Goal: Transaction & Acquisition: Book appointment/travel/reservation

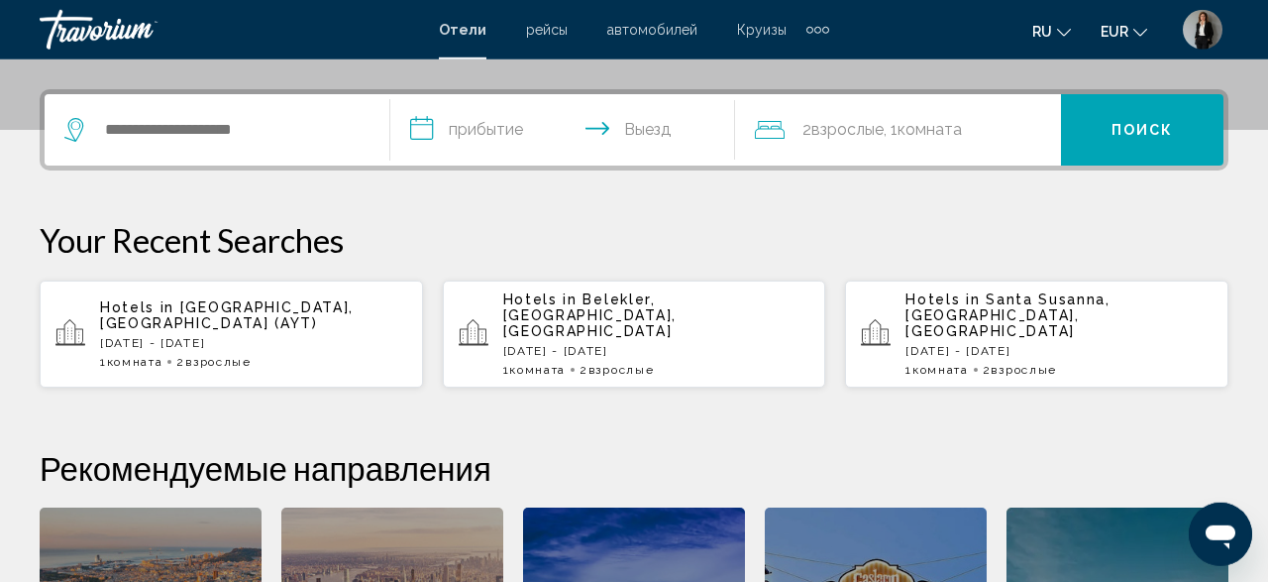
scroll to position [547, 0]
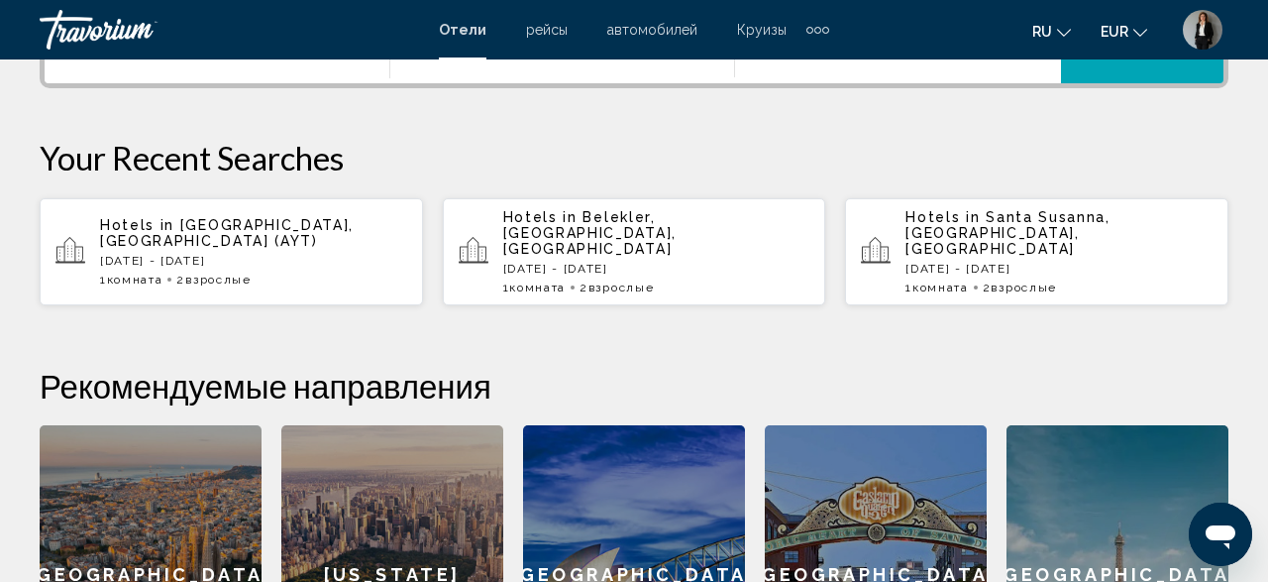
click at [214, 270] on app-hotels-recent-search "Hotels in Antalya, Turkey (AYT) Fri, 12 Sep - Sat, 20 Sep 1 Комната номера 2 Вз…" at bounding box center [231, 251] width 383 height 107
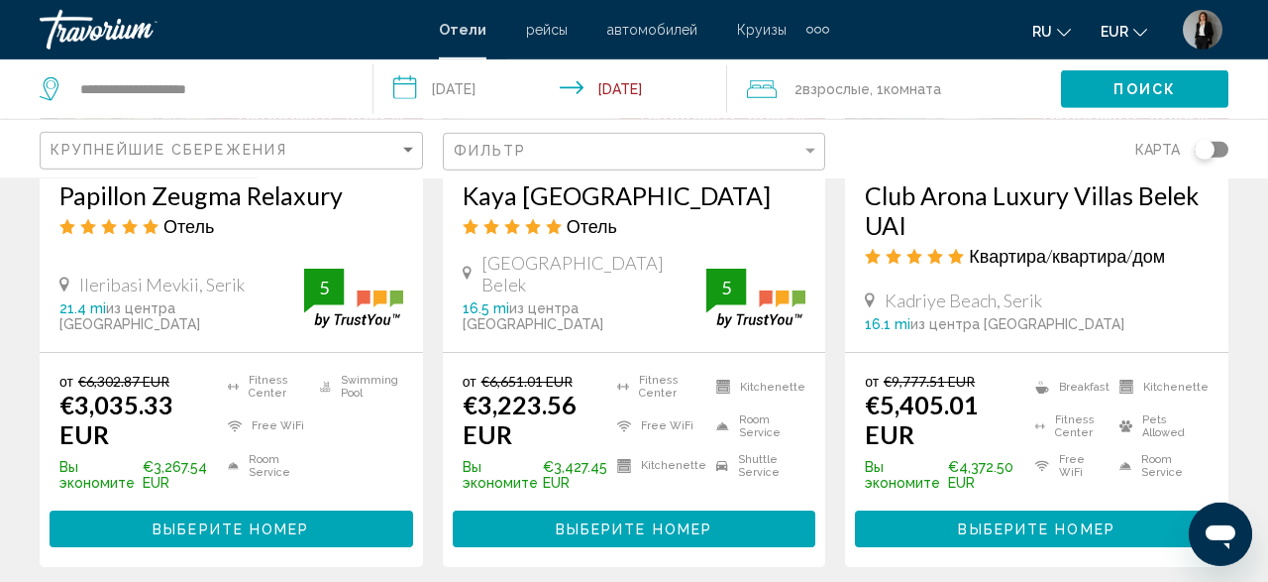
scroll to position [2857, 0]
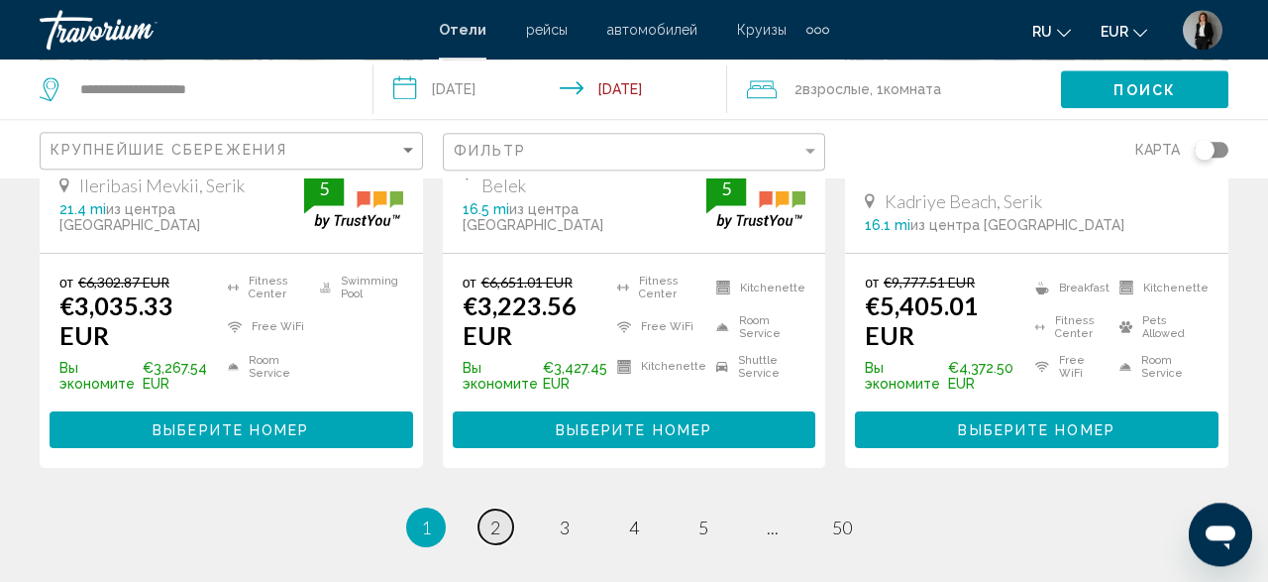
click at [496, 516] on span "2" at bounding box center [495, 527] width 10 height 22
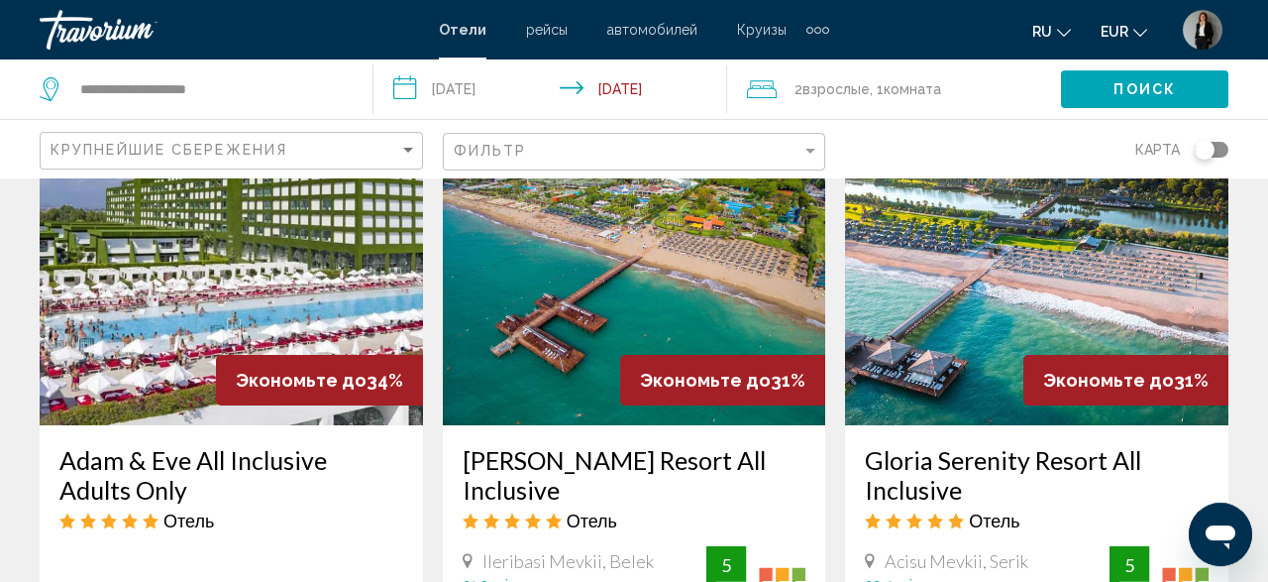
scroll to position [1349, 0]
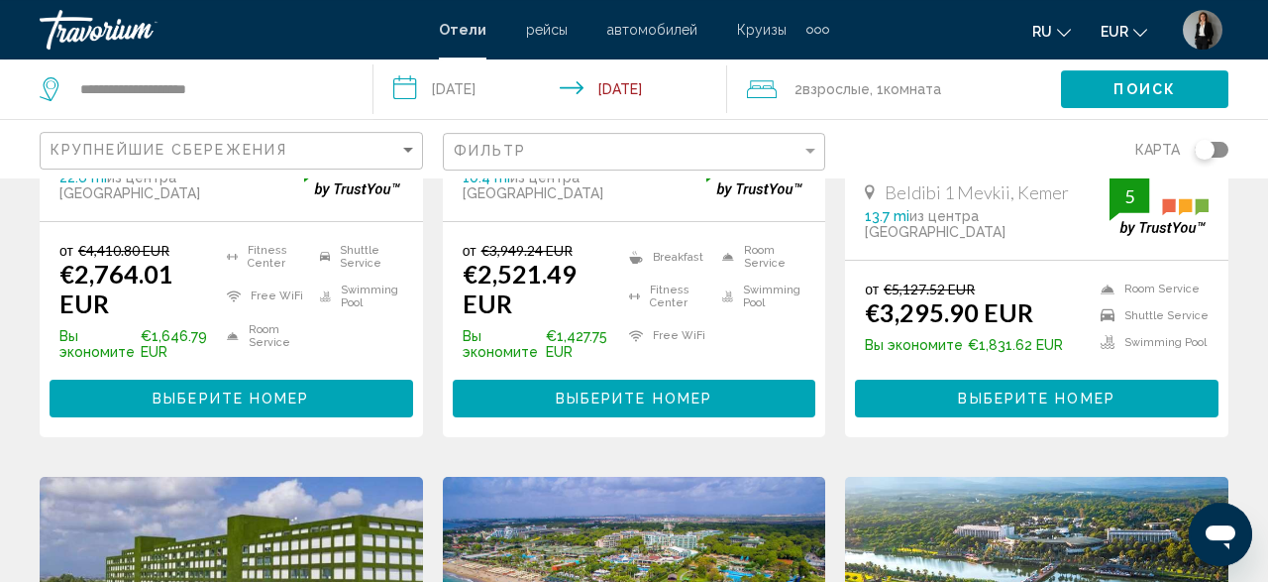
click at [852, 95] on span "Взрослые" at bounding box center [835, 89] width 67 height 16
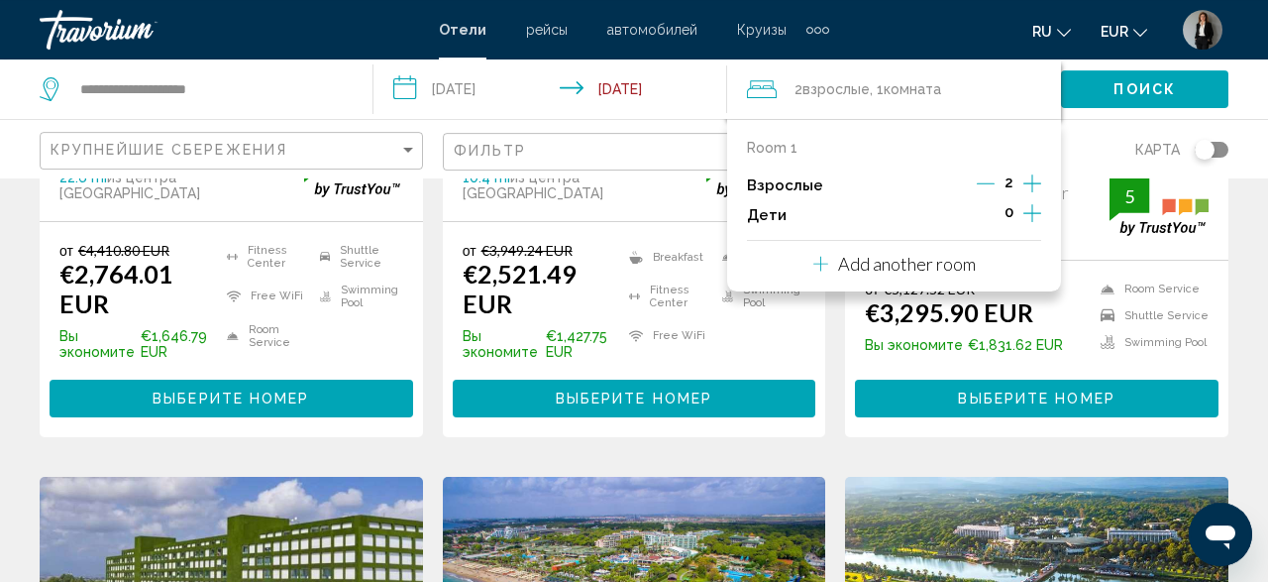
click at [1027, 205] on icon "Increment children" at bounding box center [1032, 213] width 18 height 24
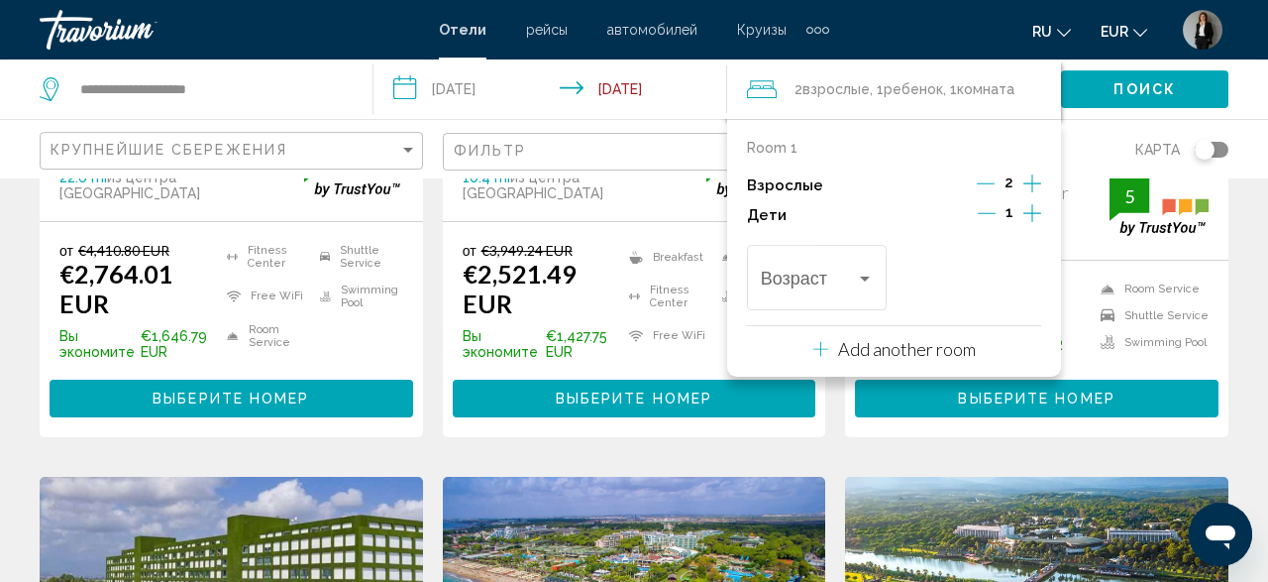
click at [1027, 205] on icon "Increment children" at bounding box center [1032, 213] width 18 height 24
click at [882, 282] on div "Возраст" at bounding box center [817, 275] width 140 height 70
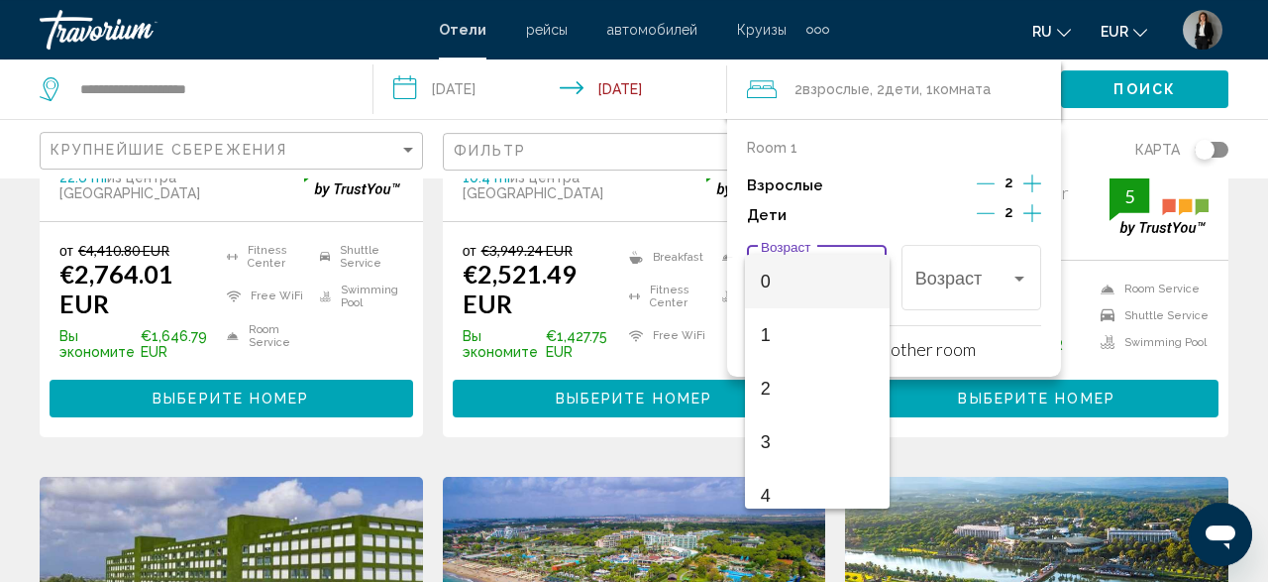
click at [984, 212] on div at bounding box center [634, 291] width 1268 height 582
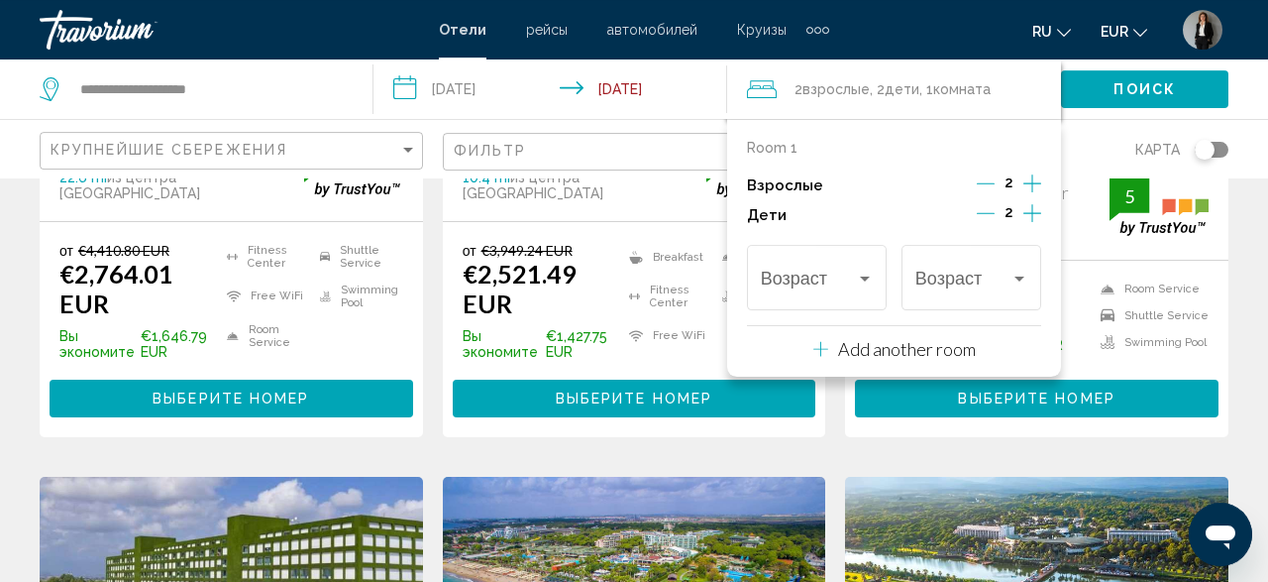
click at [984, 212] on icon "Decrement children" at bounding box center [986, 213] width 18 height 18
click at [867, 288] on div "Travelers: 2 adults, 1 child" at bounding box center [817, 282] width 113 height 20
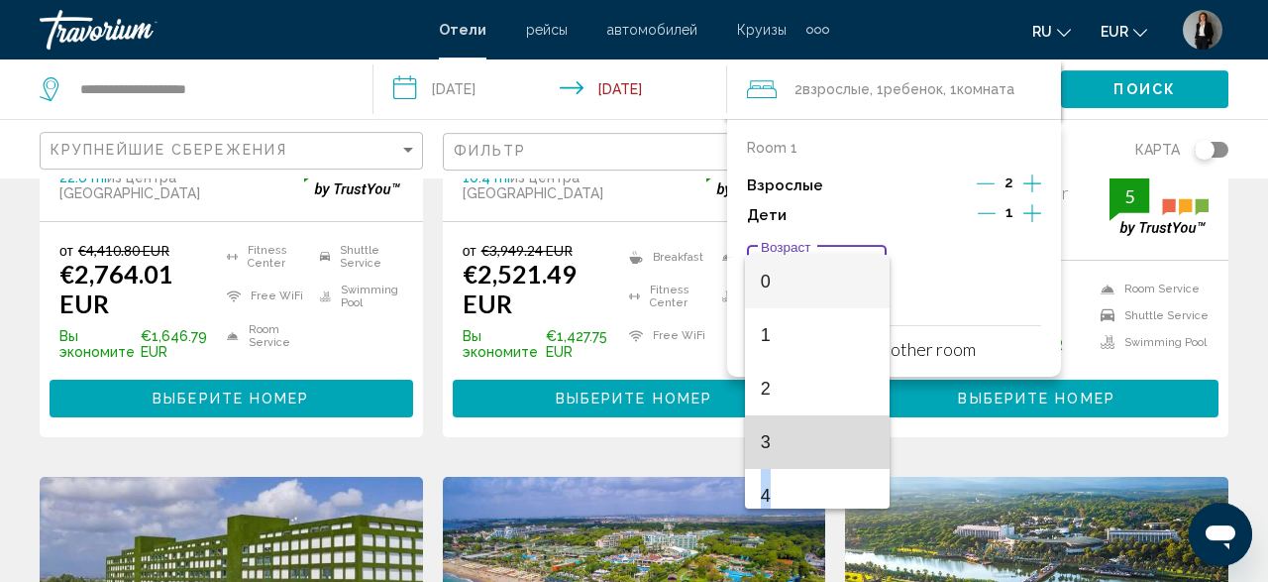
drag, startPoint x: 847, startPoint y: 448, endPoint x: 850, endPoint y: 475, distance: 26.9
click at [850, 469] on span "3" at bounding box center [817, 441] width 113 height 53
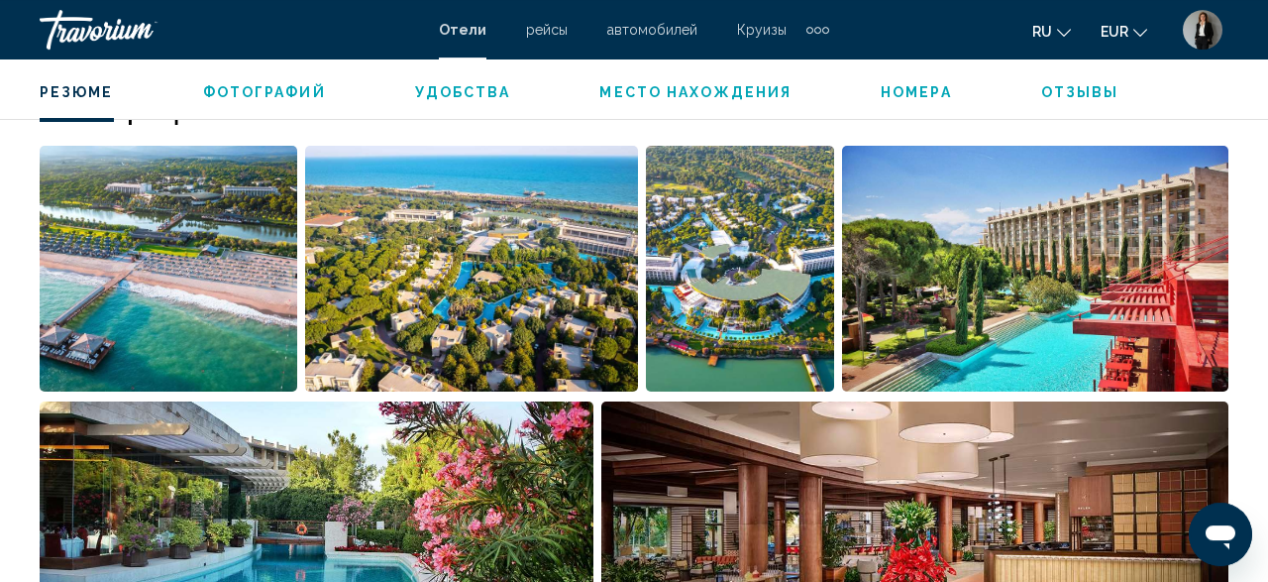
scroll to position [3334, 0]
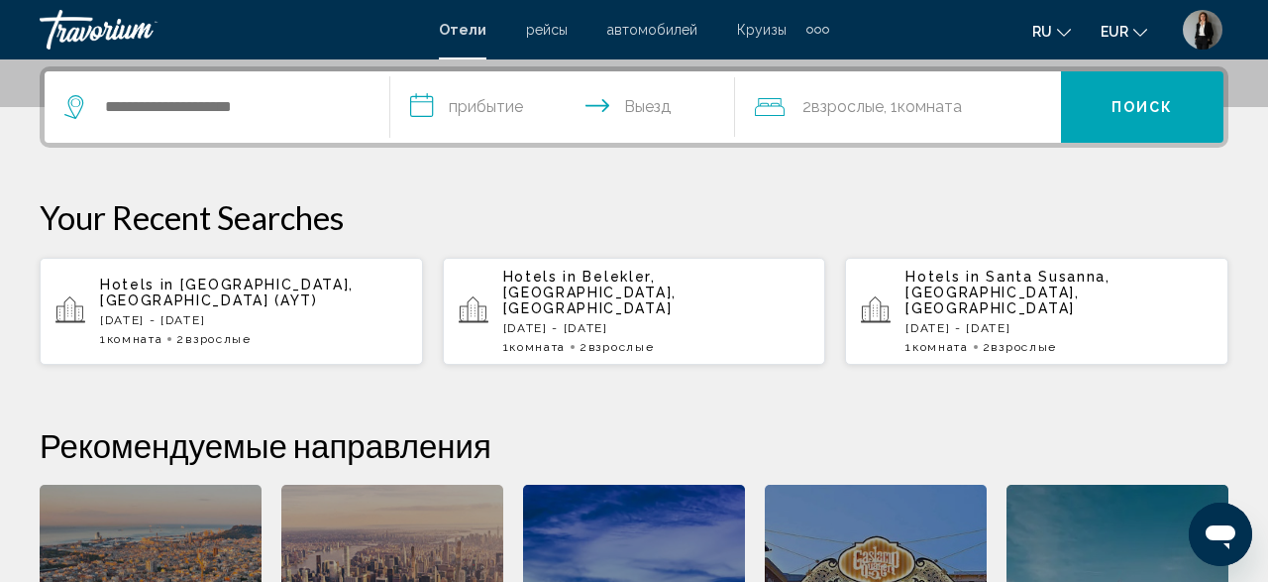
scroll to position [547, 0]
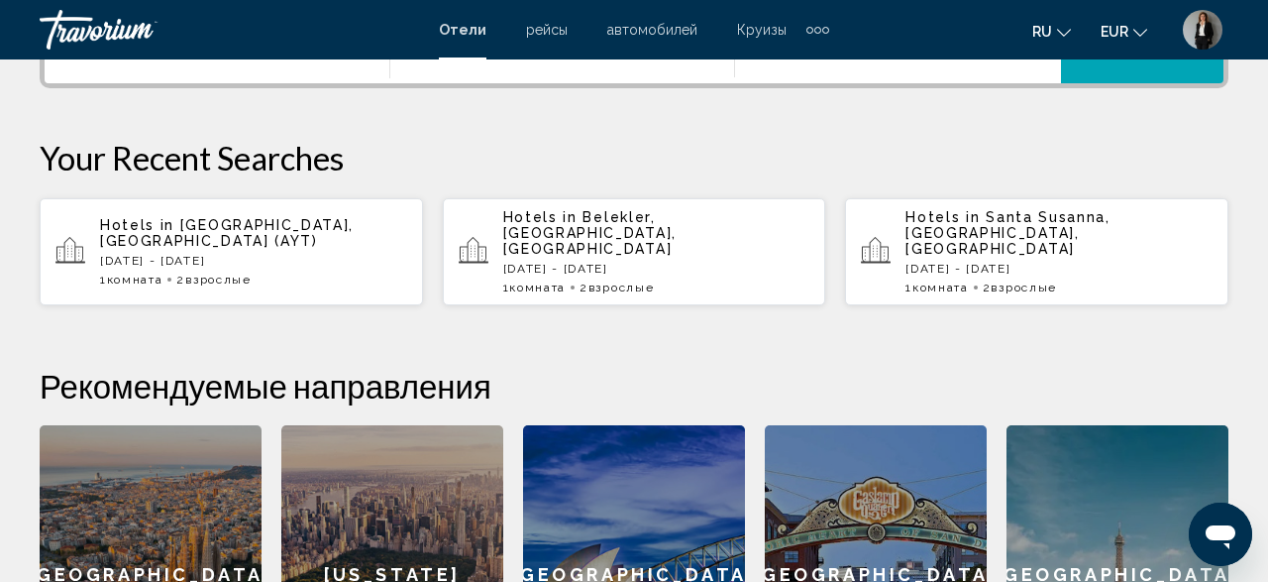
click at [352, 229] on p "Hotels in Antalya, Turkey (AYT)" at bounding box center [253, 233] width 307 height 32
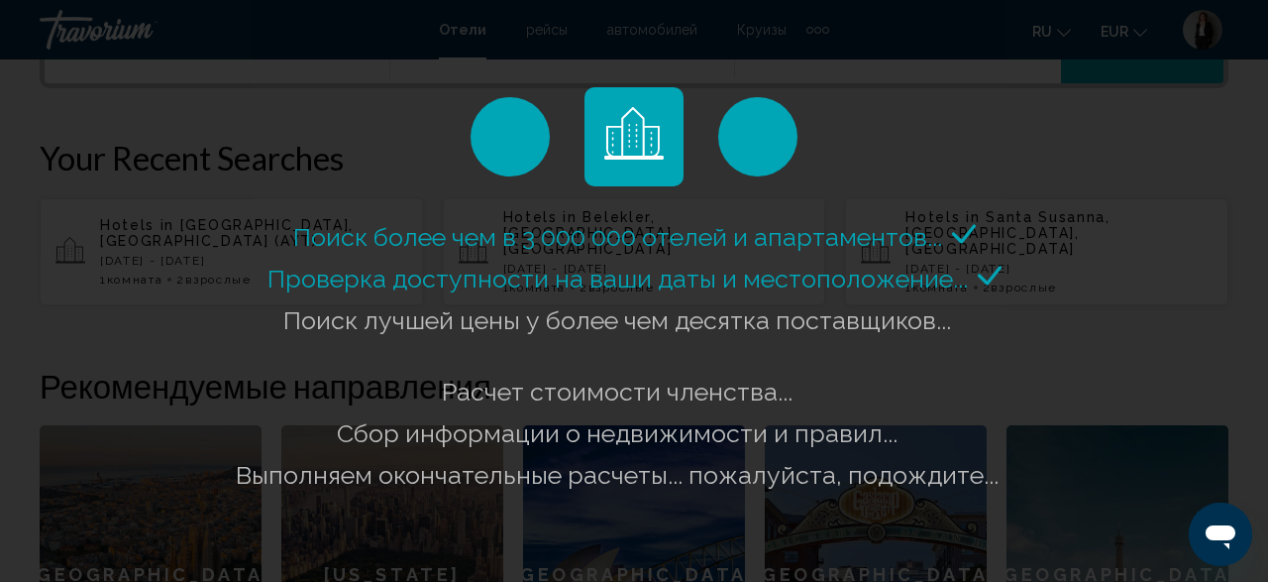
click at [278, 98] on div "Поиск более чем в 3 000 000 отелей и апартаментов..." at bounding box center [634, 291] width 1268 height 582
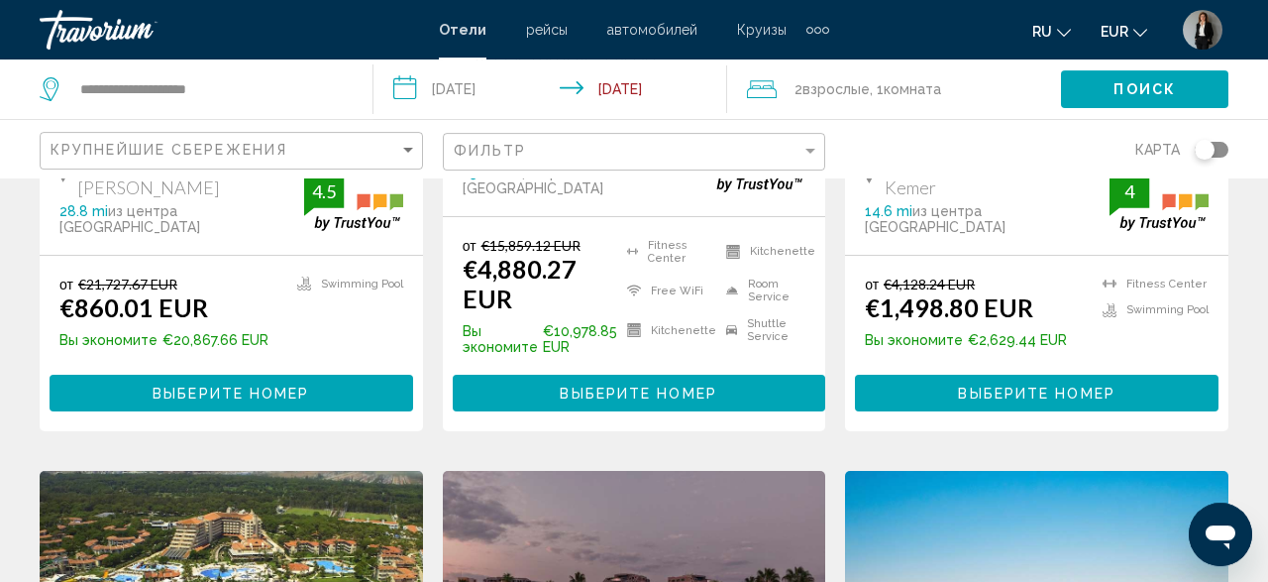
scroll to position [532, 0]
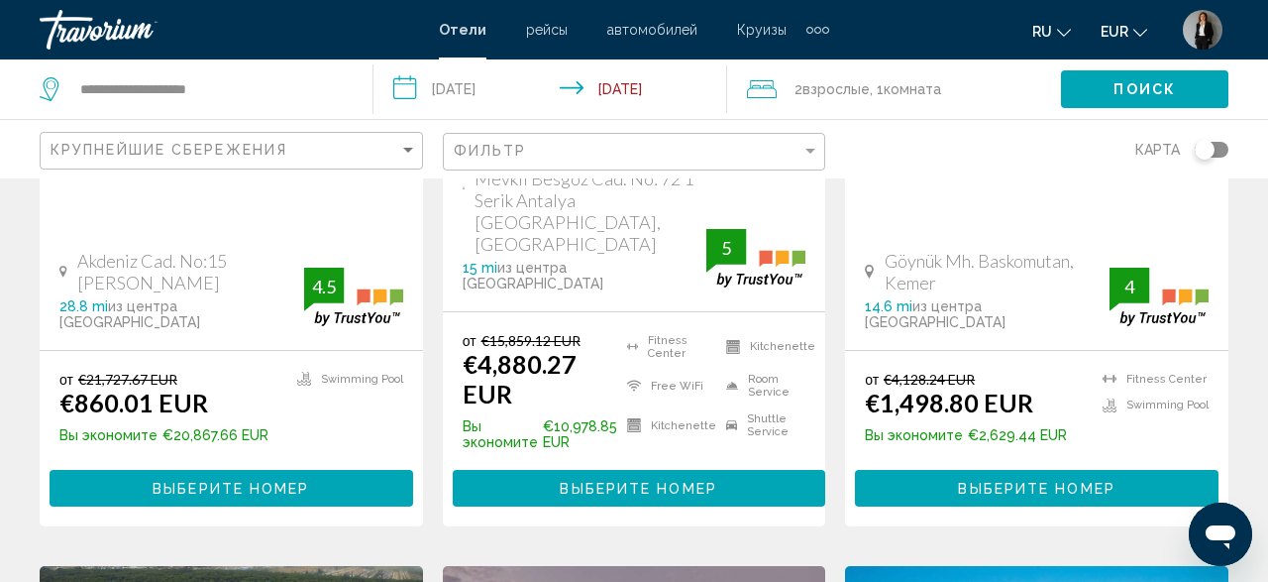
click at [875, 100] on span ", 1 Комната номера" at bounding box center [905, 89] width 71 height 28
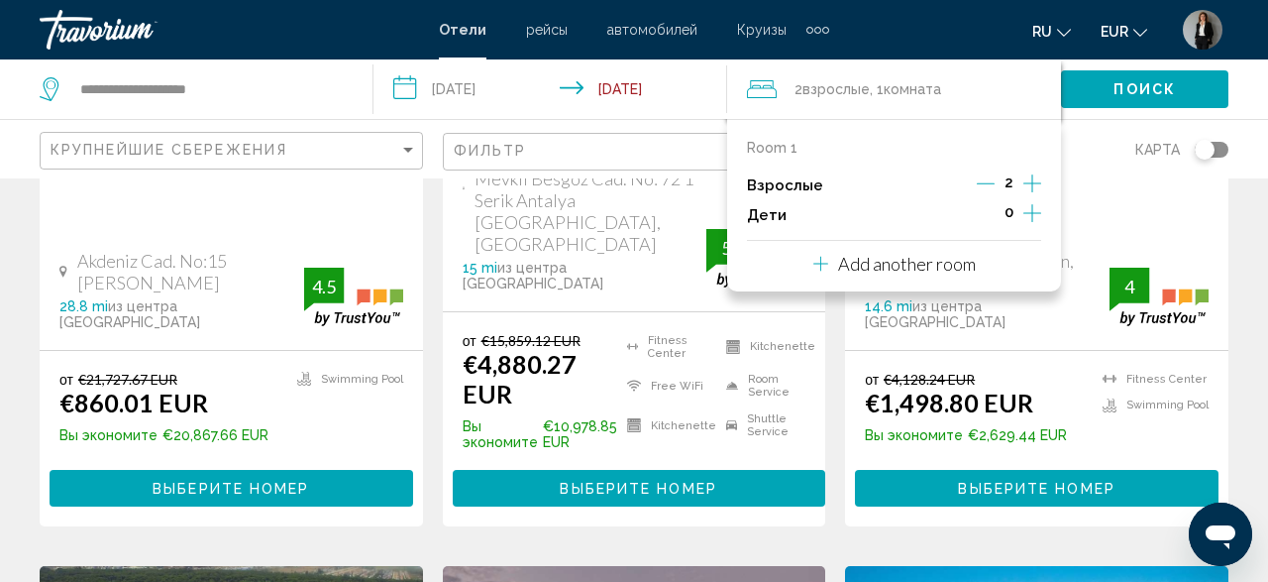
click at [875, 100] on span ", 1 Комната номера" at bounding box center [905, 89] width 71 height 28
click at [1022, 211] on div "0" at bounding box center [1009, 215] width 64 height 30
click at [1030, 212] on icon "Increment children" at bounding box center [1032, 213] width 18 height 24
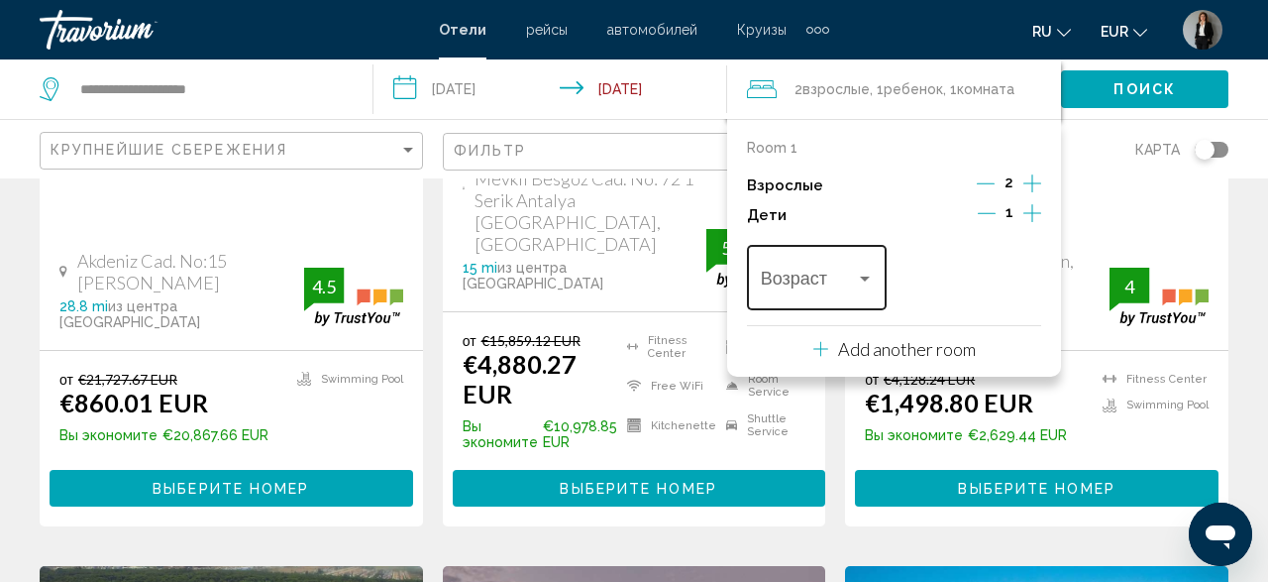
drag, startPoint x: 1030, startPoint y: 212, endPoint x: 869, endPoint y: 280, distance: 175.3
click at [869, 280] on div "Room 1 Взрослые 2 Дети 1 Возраст" at bounding box center [894, 227] width 294 height 175
click at [869, 280] on div "Travelers: 2 adults, 1 child" at bounding box center [865, 278] width 10 height 5
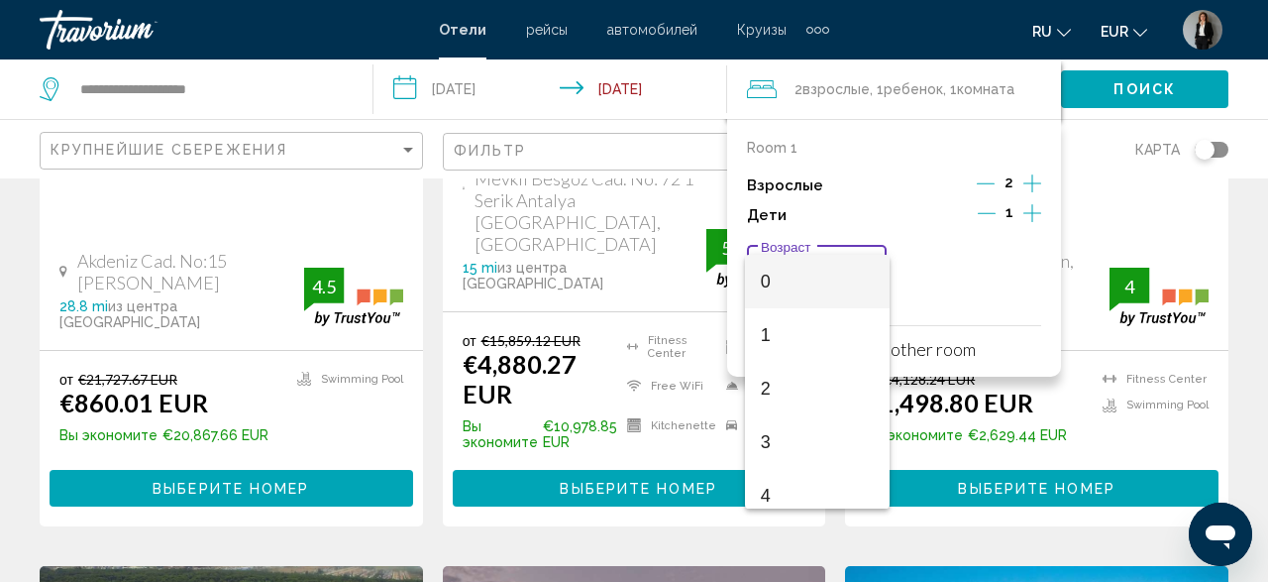
click at [877, 514] on div at bounding box center [634, 291] width 1268 height 582
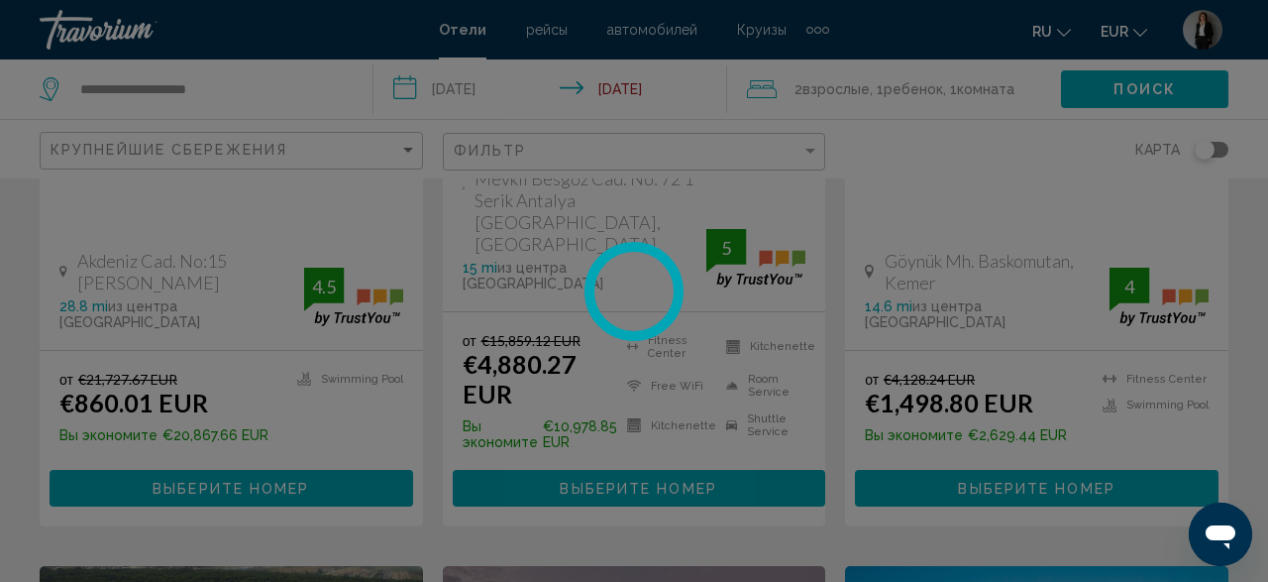
click at [877, 514] on div at bounding box center [634, 291] width 1268 height 582
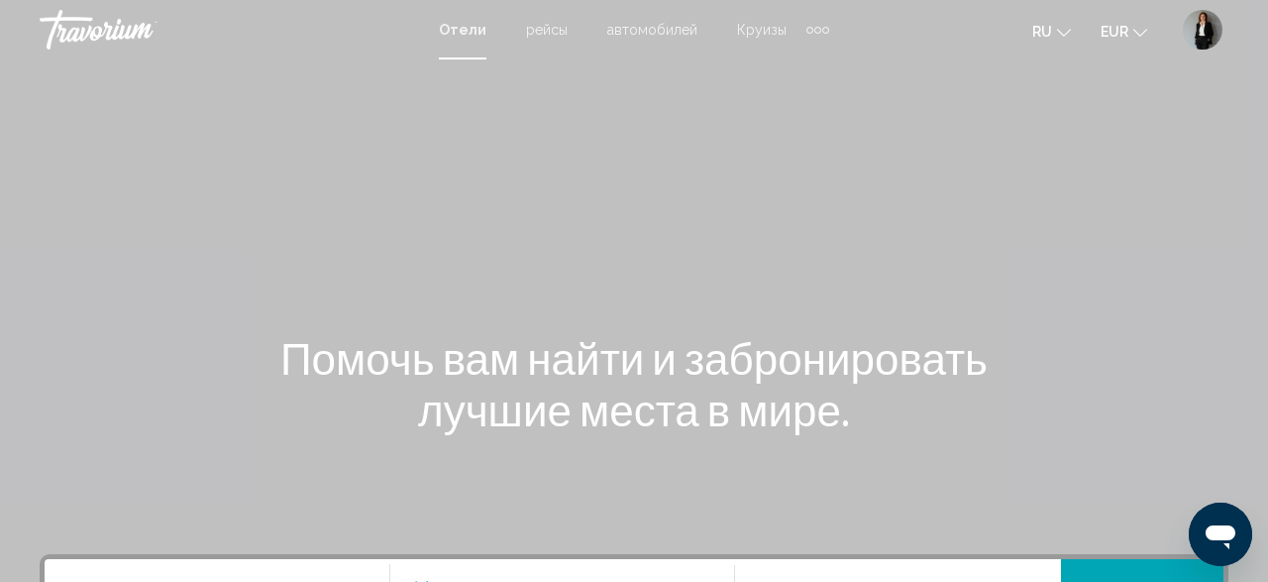
click at [1236, 202] on div "Main content" at bounding box center [634, 297] width 1268 height 594
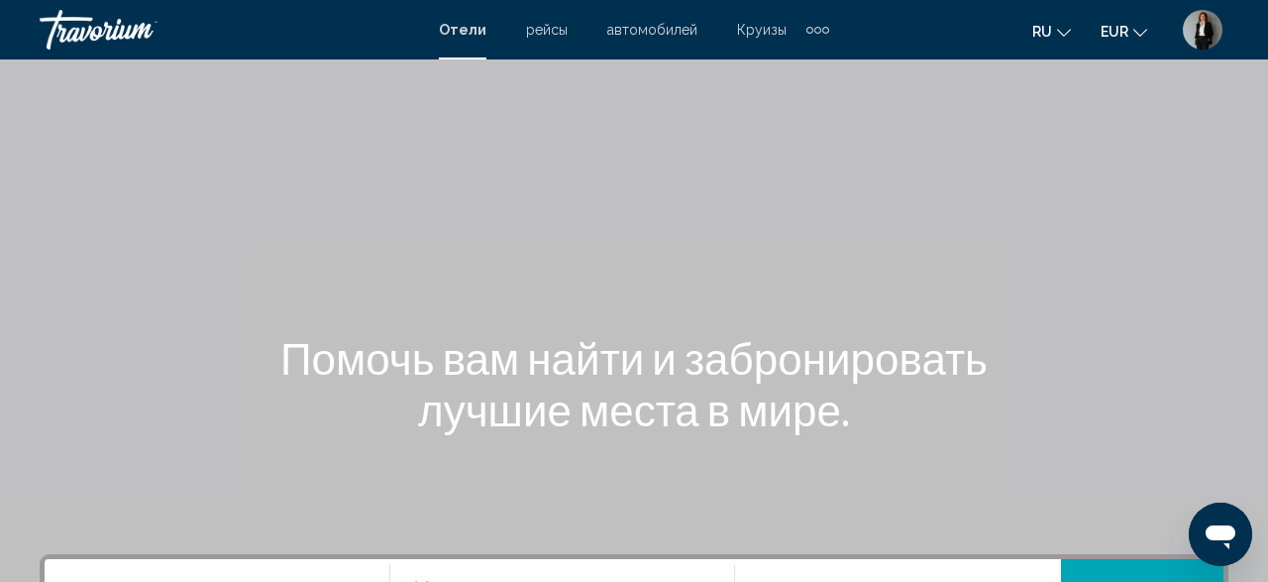
scroll to position [547, 0]
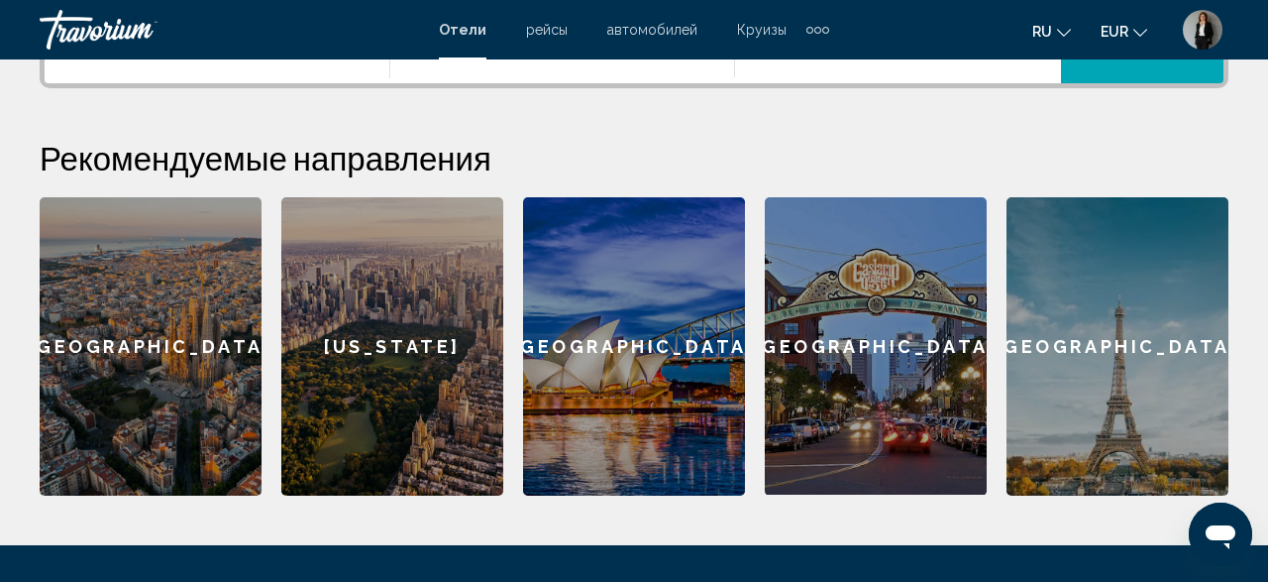
click at [211, 96] on div "**********" at bounding box center [634, 251] width 1268 height 488
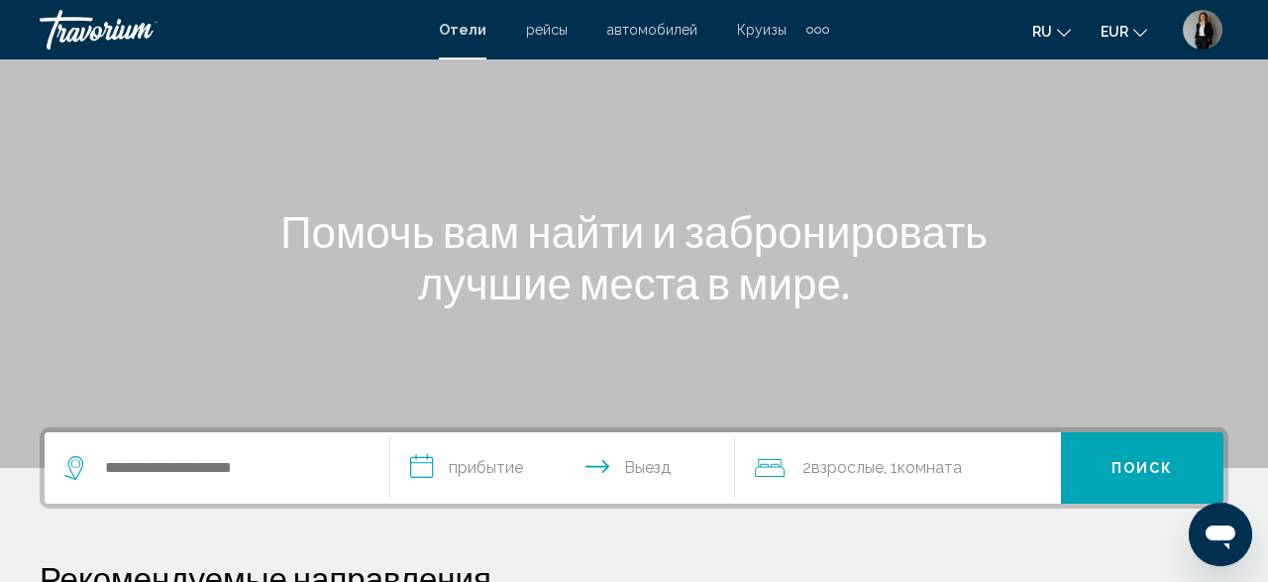
scroll to position [59, 0]
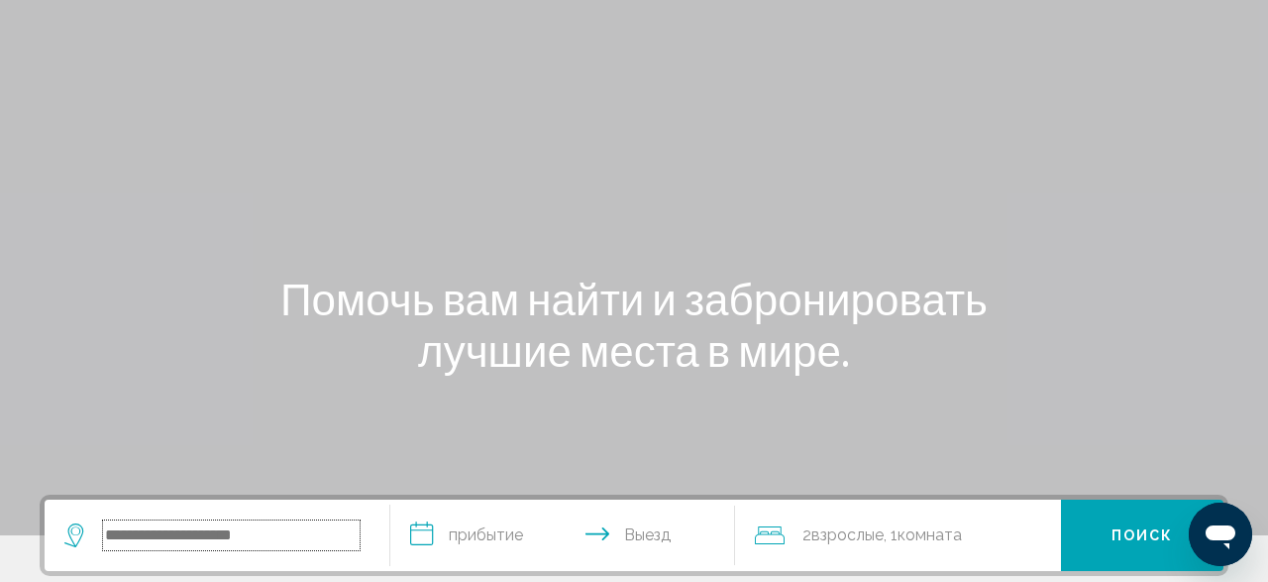
click at [257, 534] on input "Search widget" at bounding box center [231, 535] width 257 height 30
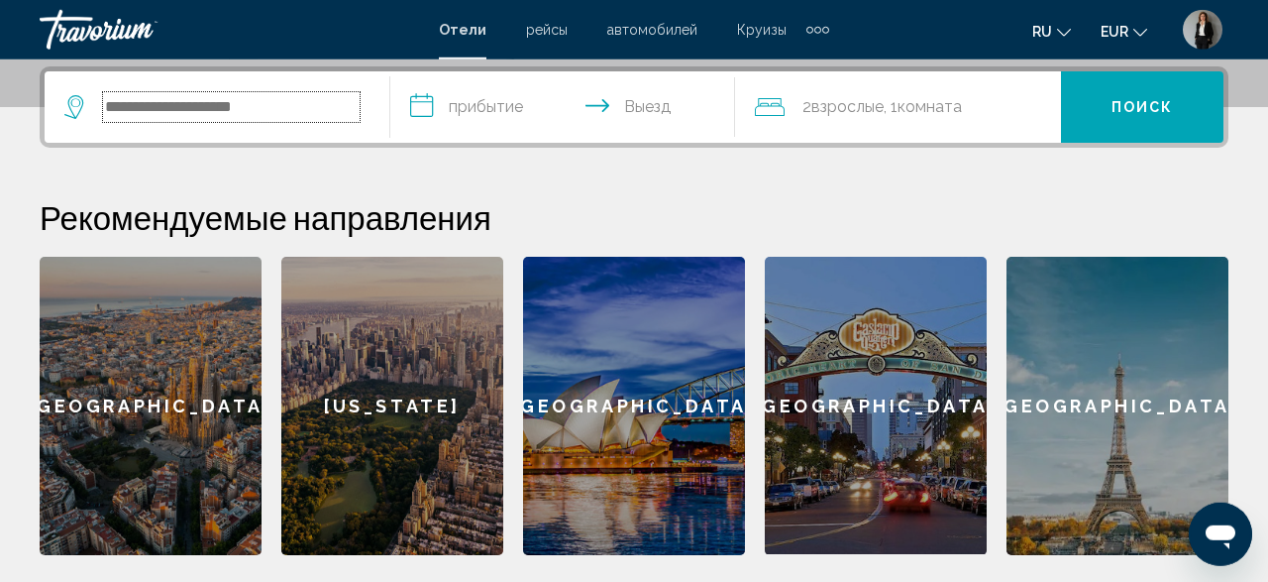
scroll to position [489, 0]
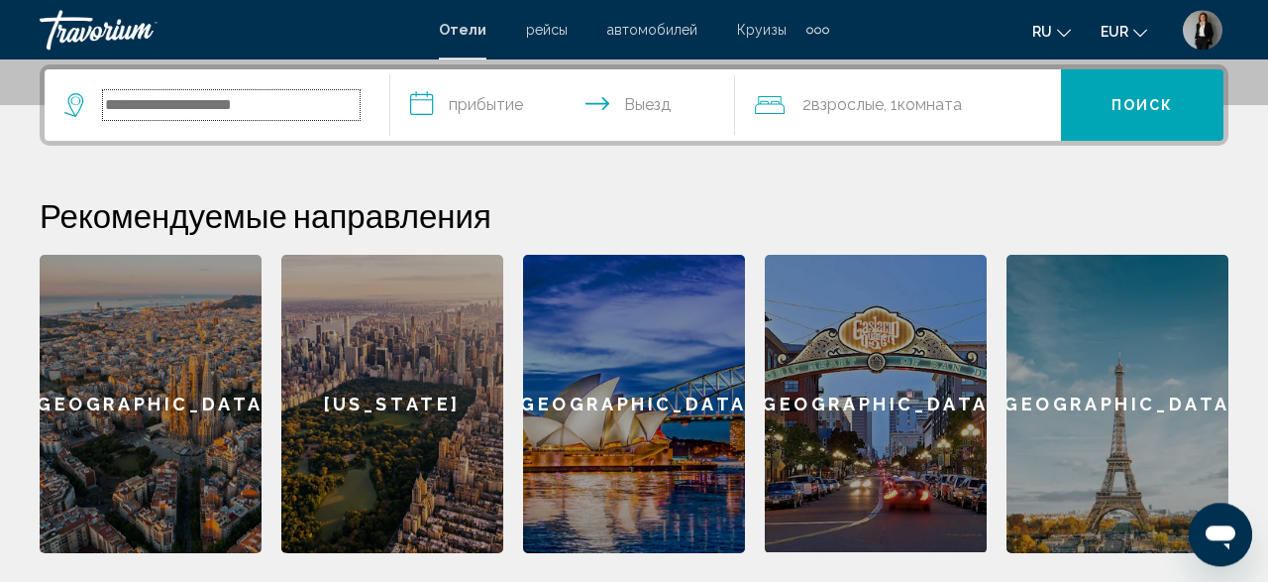
type input "*"
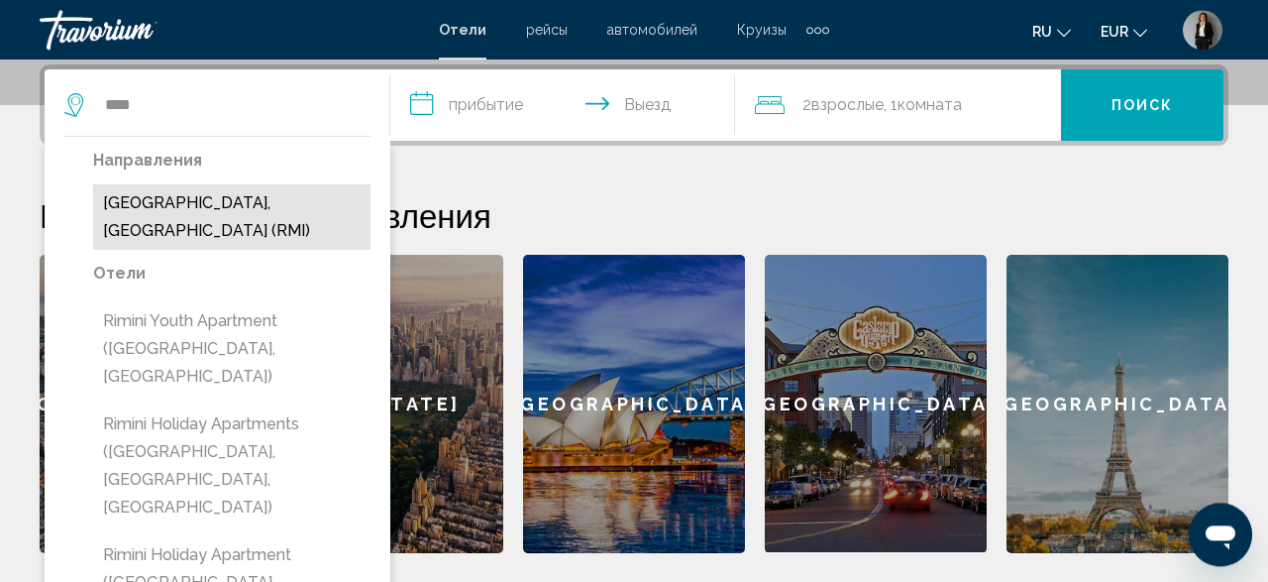
click at [198, 197] on button "Rimini, Italy (RMI)" at bounding box center [231, 216] width 277 height 65
type input "**********"
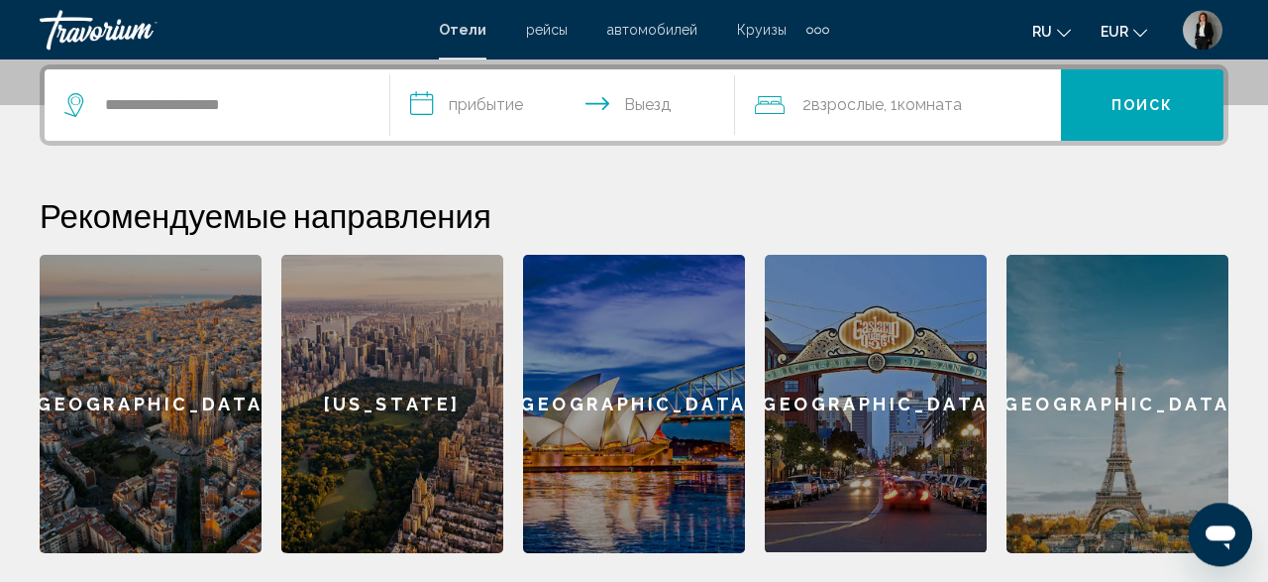
click at [449, 106] on input "**********" at bounding box center [567, 107] width 354 height 77
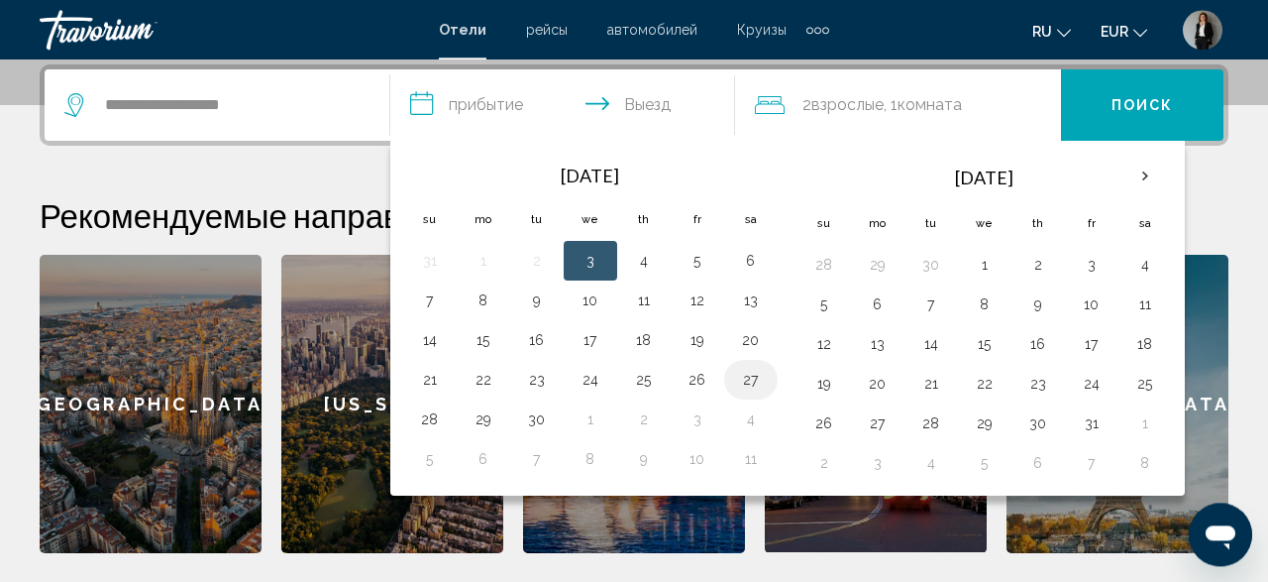
click at [745, 371] on button "27" at bounding box center [751, 380] width 32 height 28
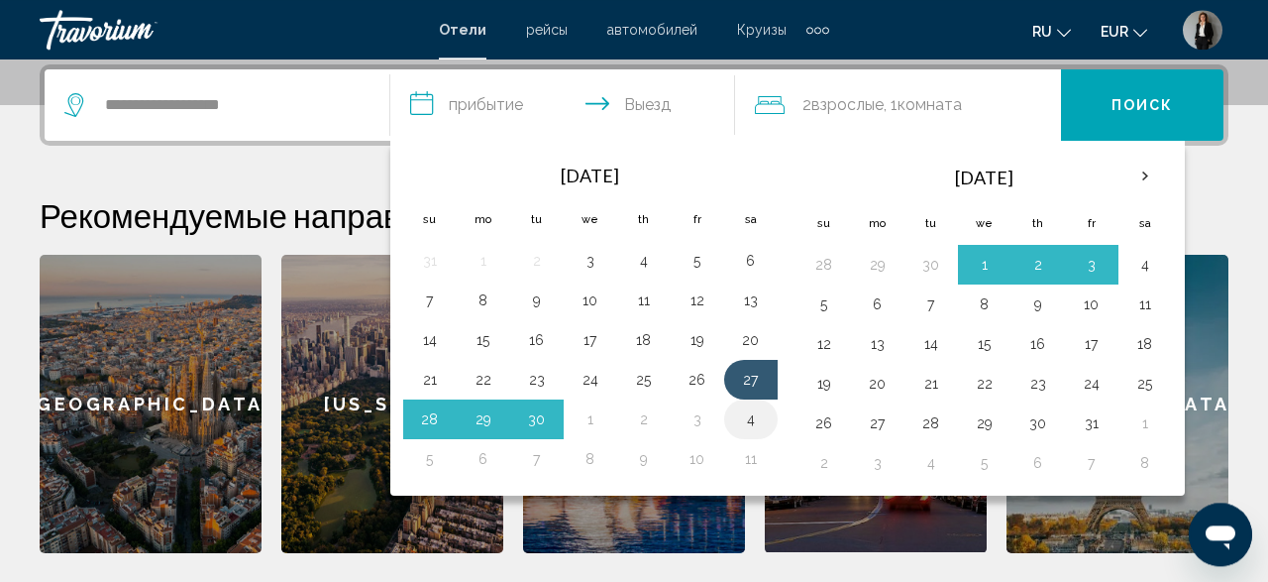
click at [747, 429] on td "4" at bounding box center [750, 419] width 53 height 40
click at [748, 417] on button "4" at bounding box center [751, 419] width 32 height 28
type input "**********"
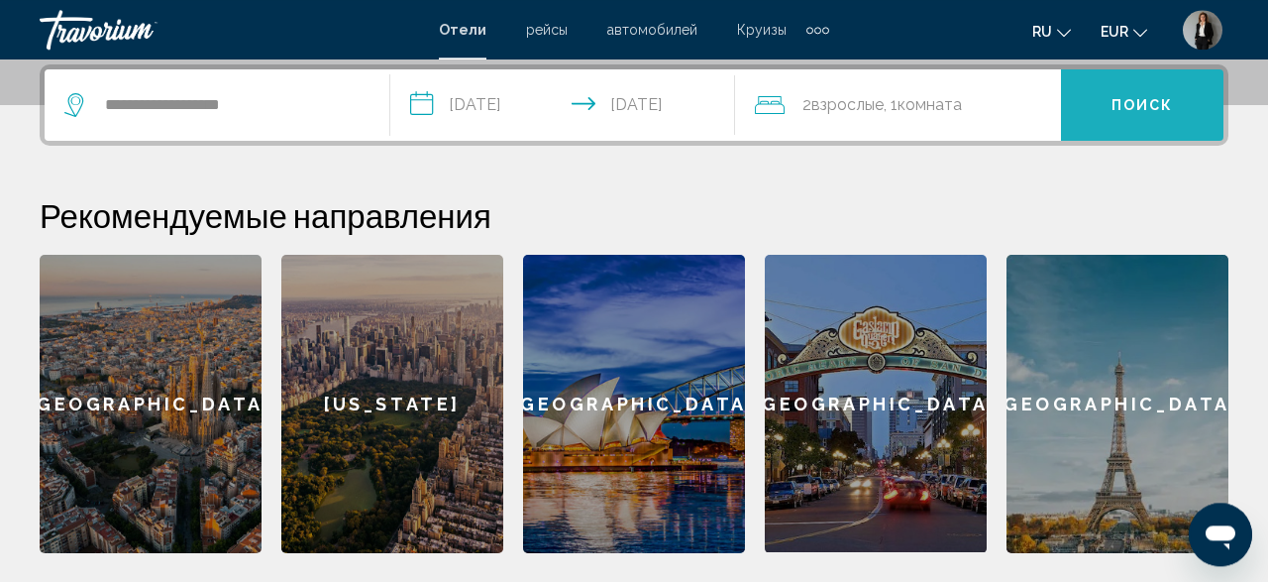
click at [1103, 139] on button "Поиск" at bounding box center [1142, 104] width 162 height 71
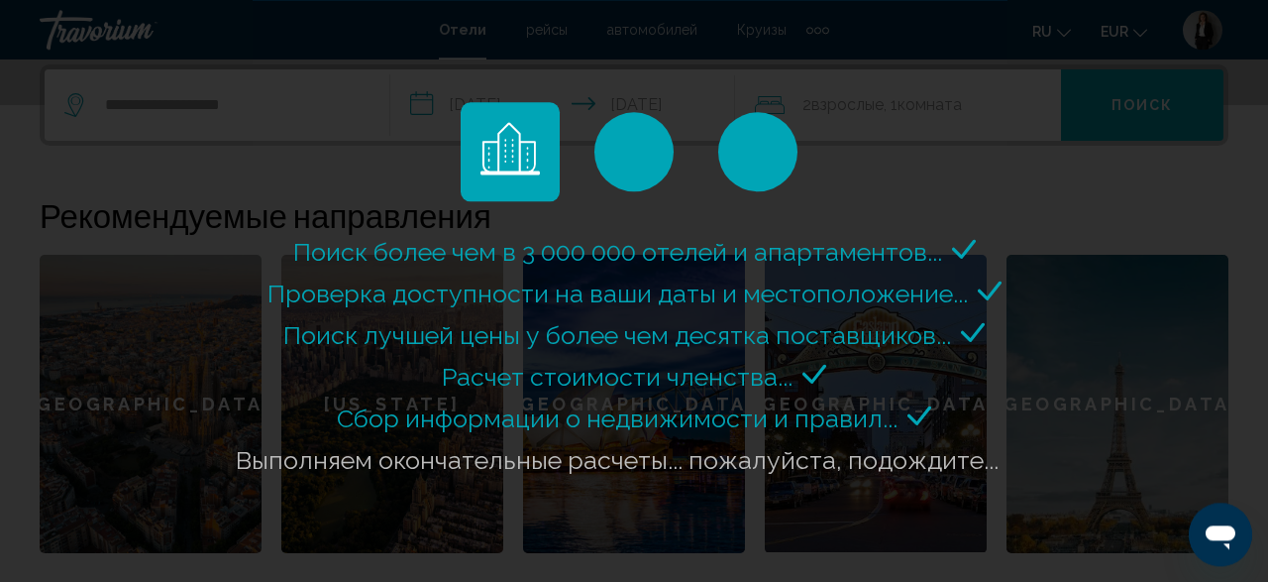
scroll to position [592, 0]
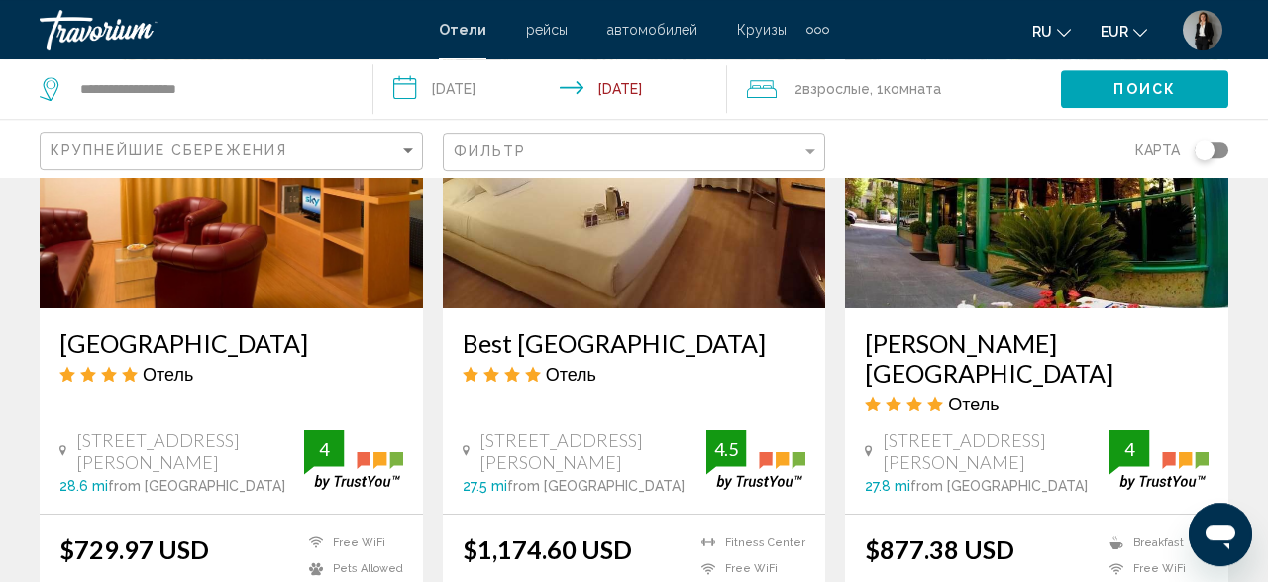
scroll to position [1846, 0]
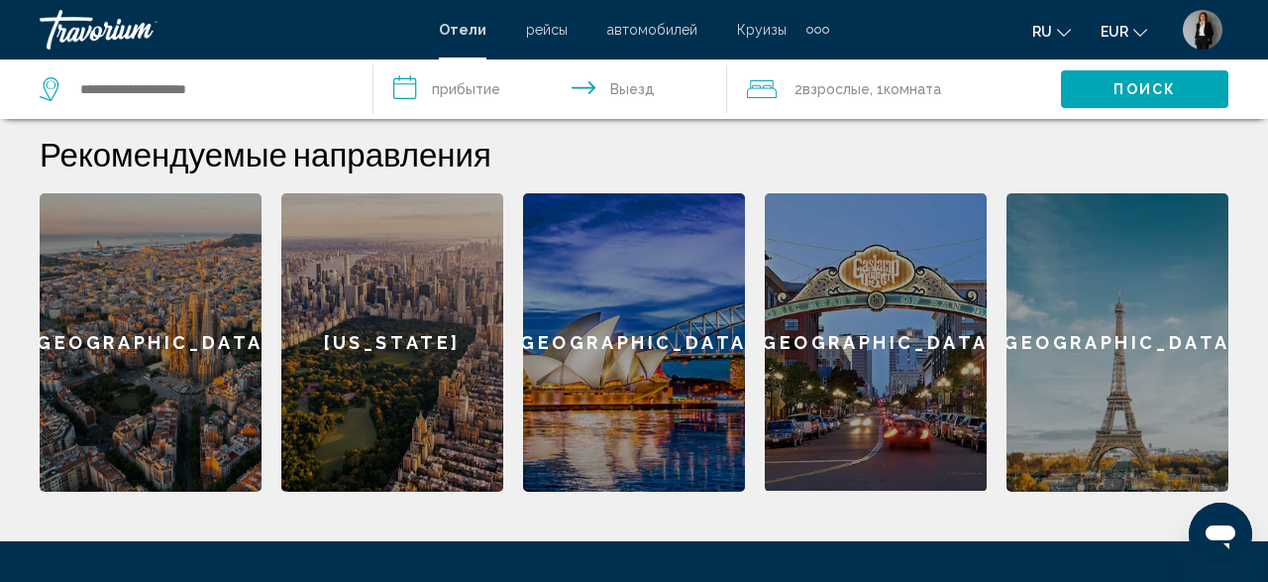
scroll to position [606, 0]
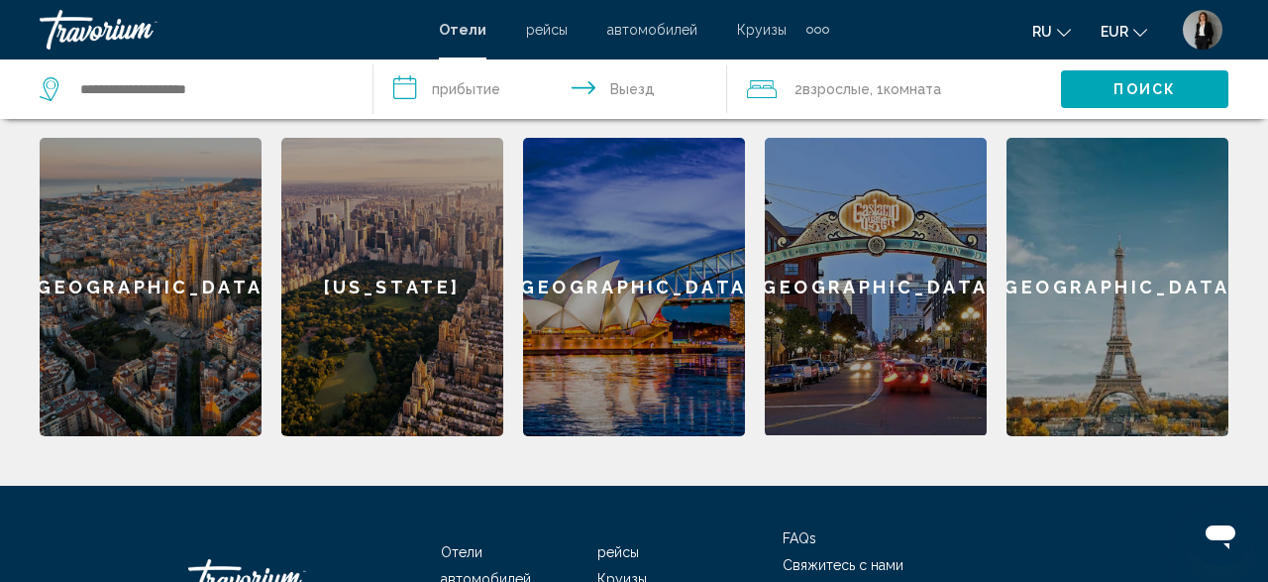
click at [758, 29] on span "Круизы" at bounding box center [762, 30] width 50 height 16
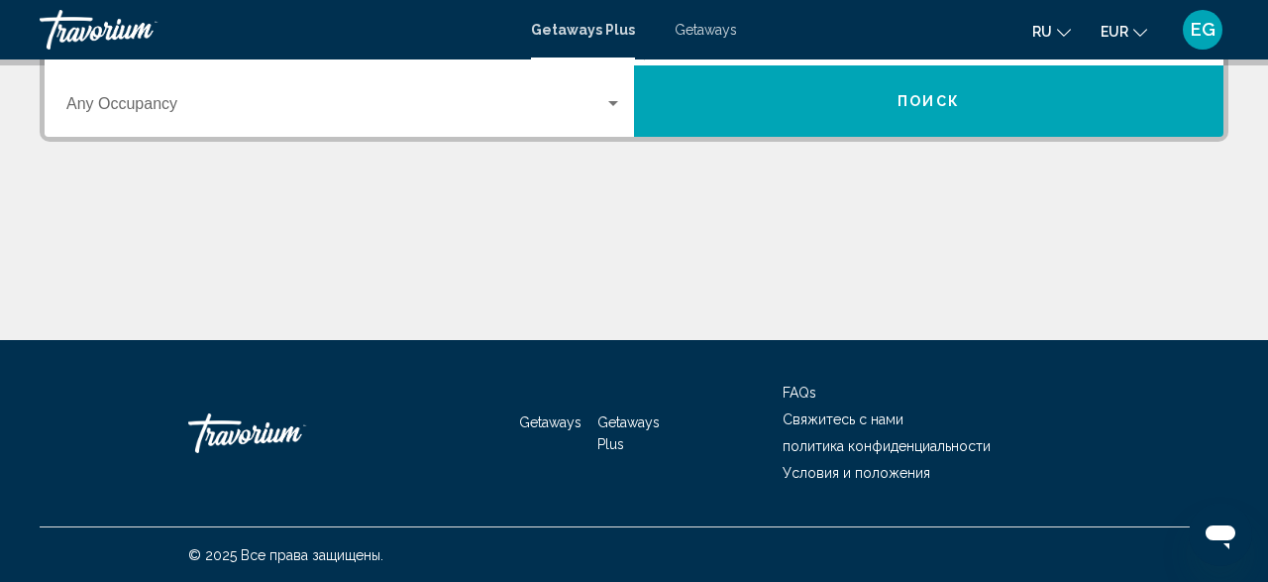
scroll to position [41, 0]
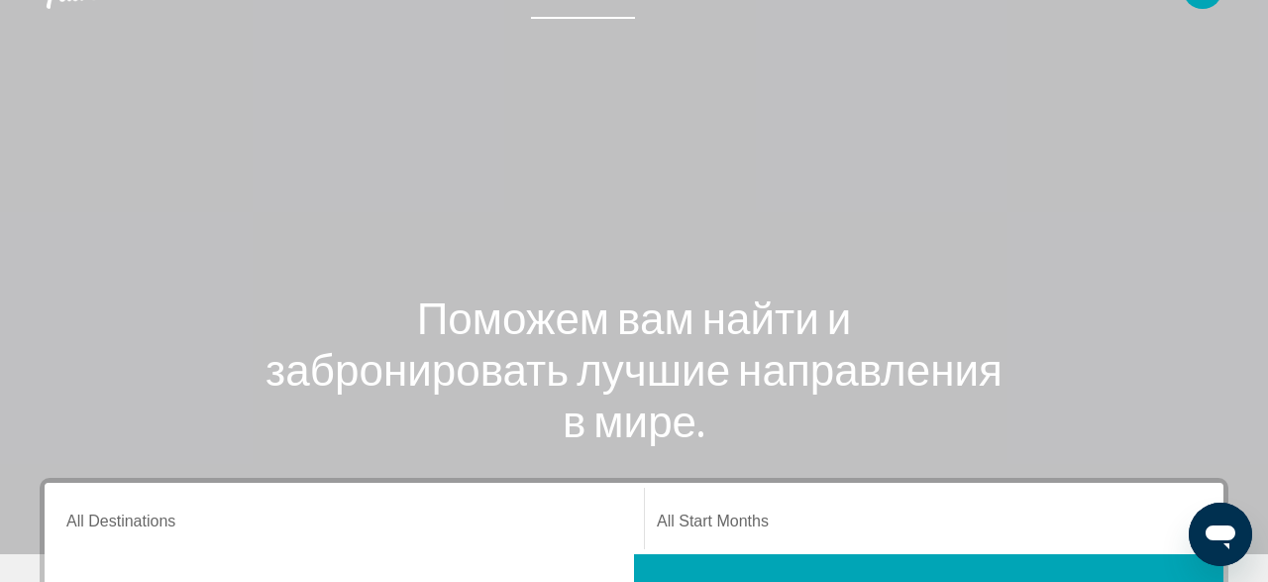
click at [502, 526] on input "Destination All Destinations" at bounding box center [344, 525] width 556 height 18
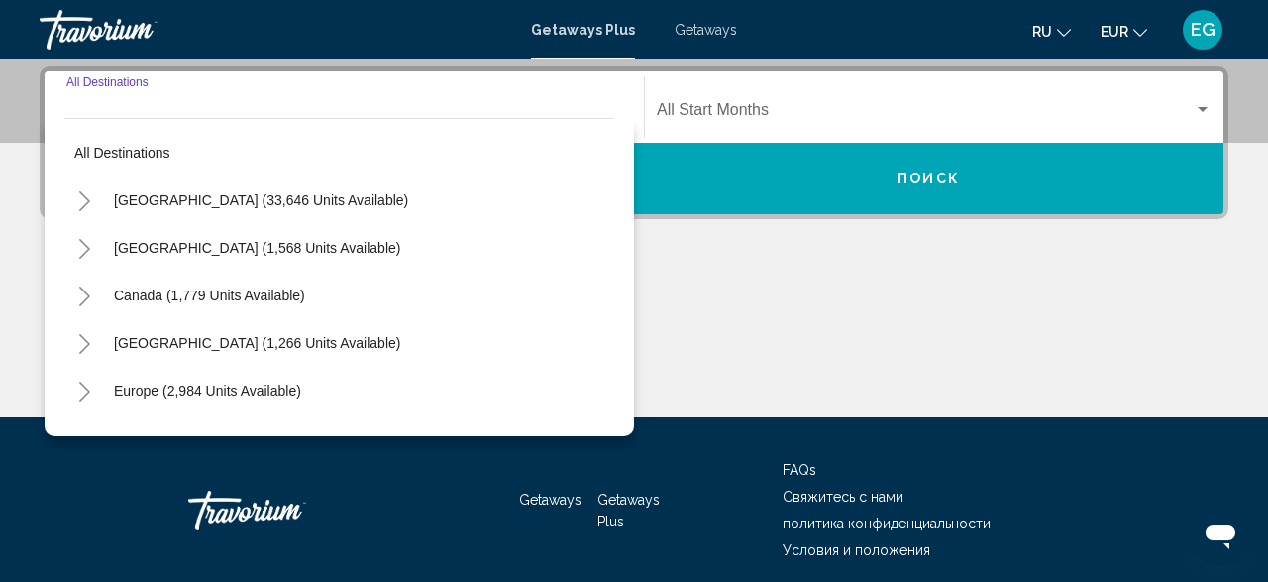
scroll to position [454, 0]
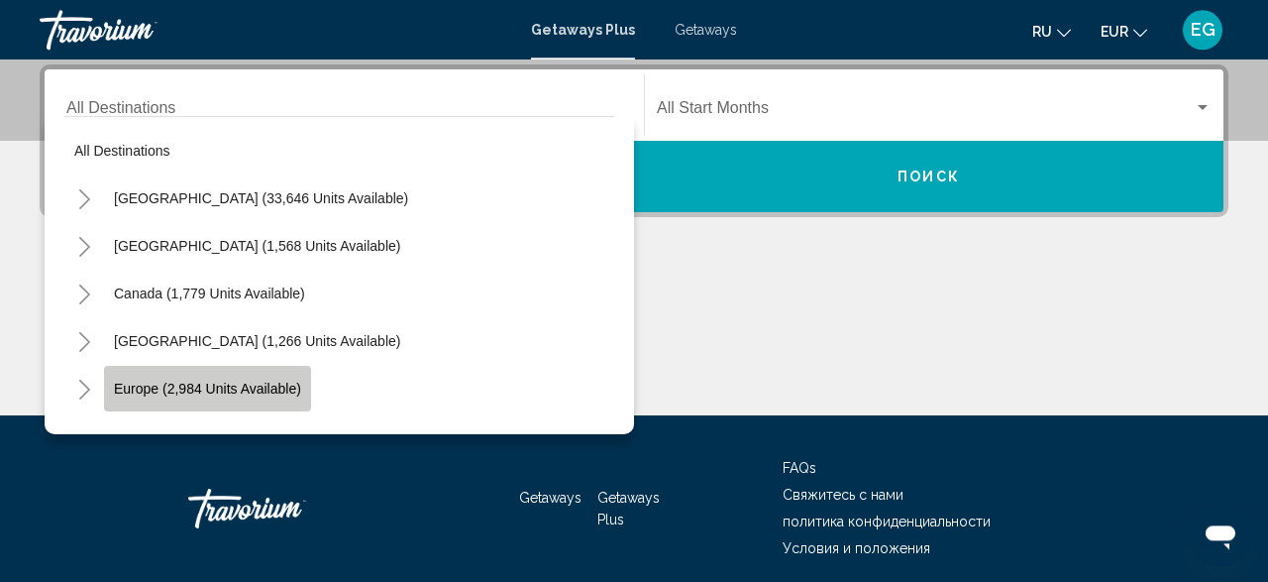
click at [300, 392] on span "Europe (2,984 units available)" at bounding box center [207, 388] width 187 height 16
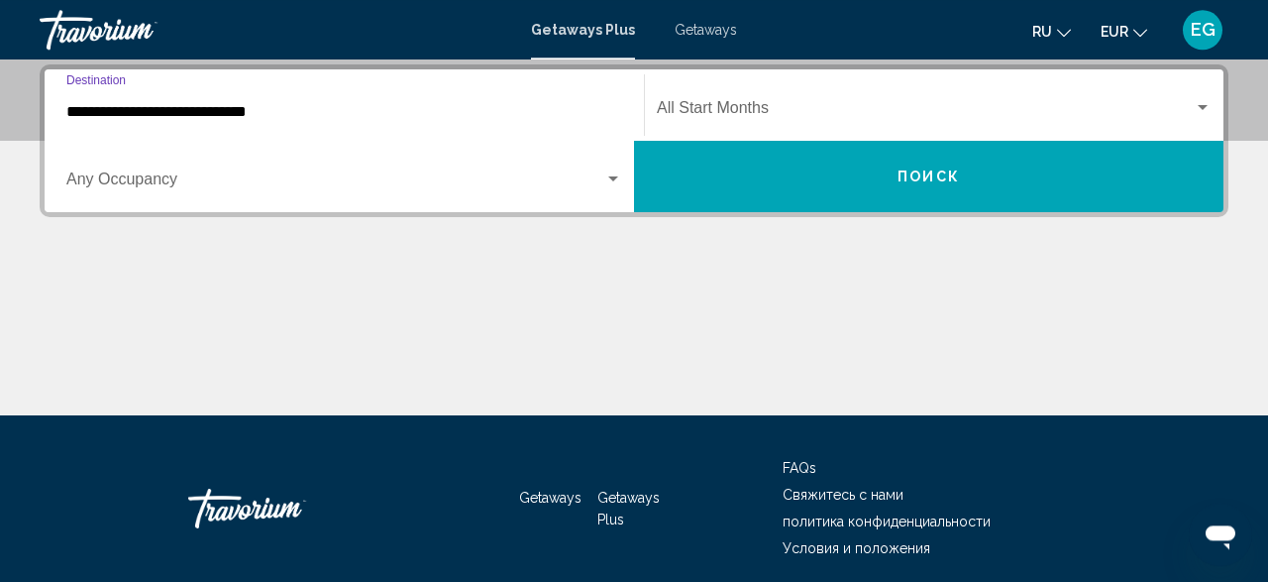
click at [265, 103] on input "**********" at bounding box center [344, 112] width 556 height 18
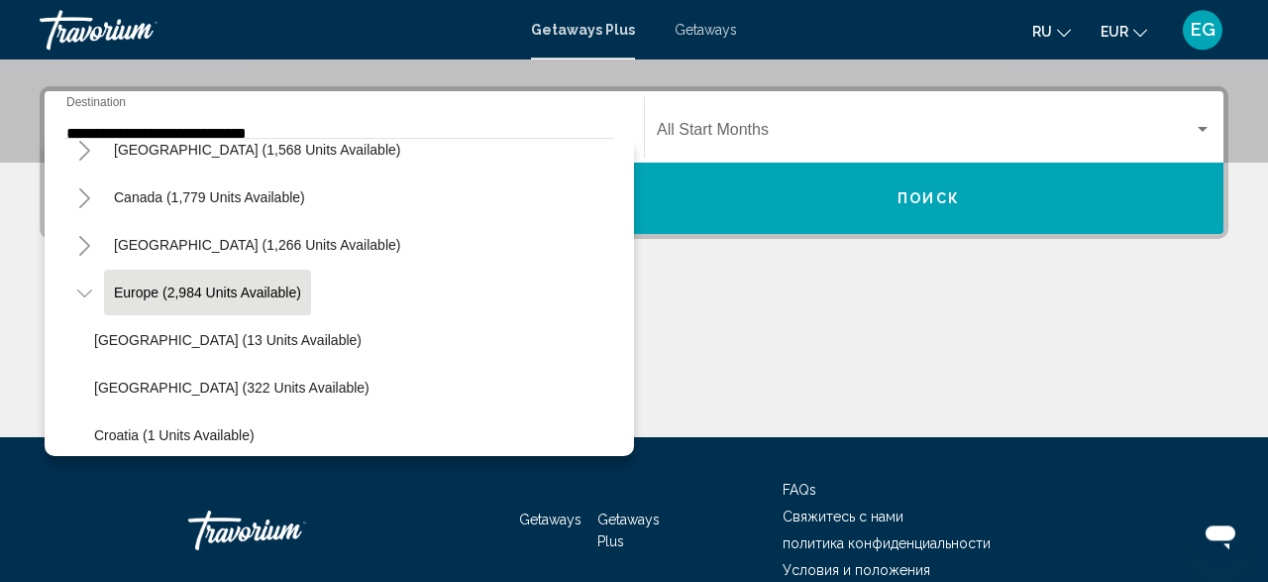
scroll to position [394, 0]
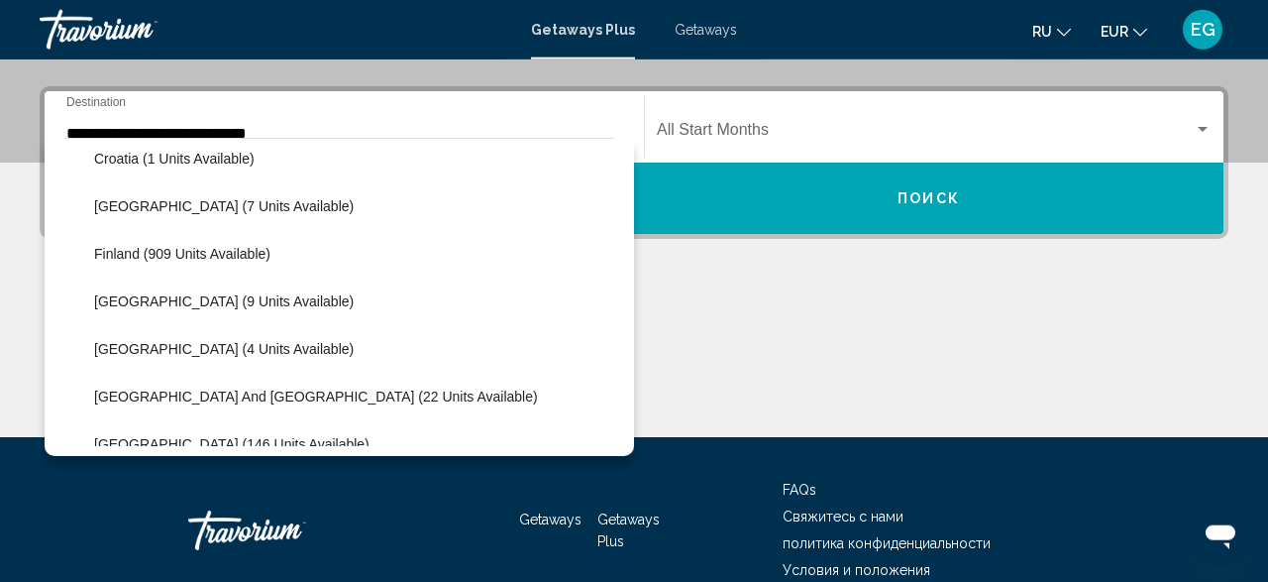
click at [615, 377] on div "All destinations United States (33,646 units available) Mexico (1,568 units ava…" at bounding box center [339, 297] width 589 height 318
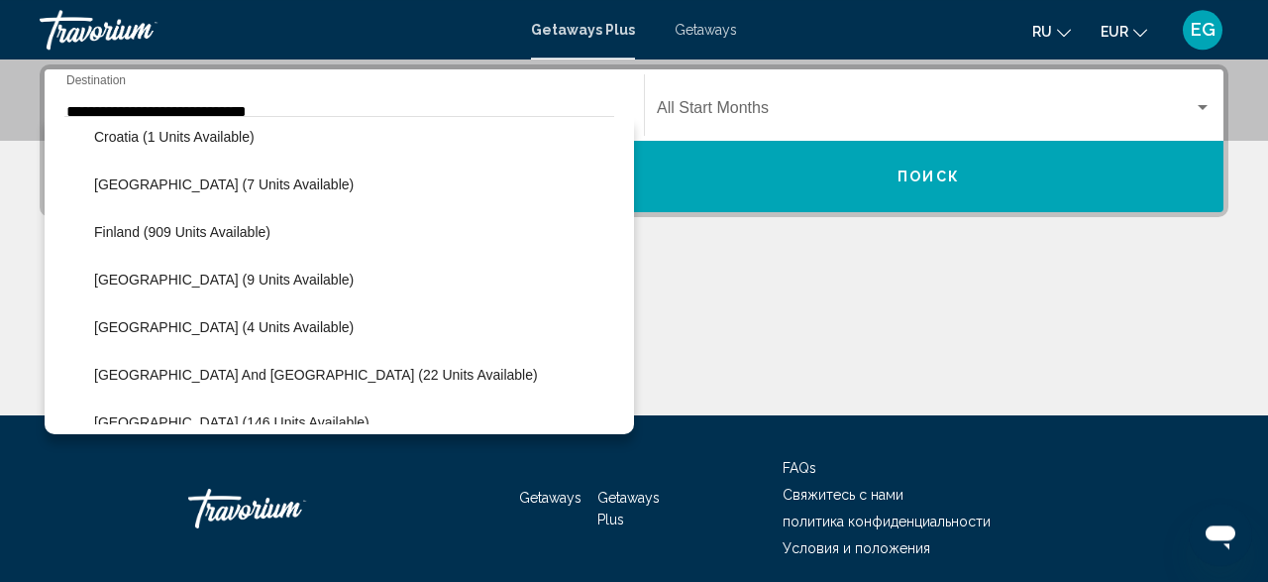
scroll to position [671, 0]
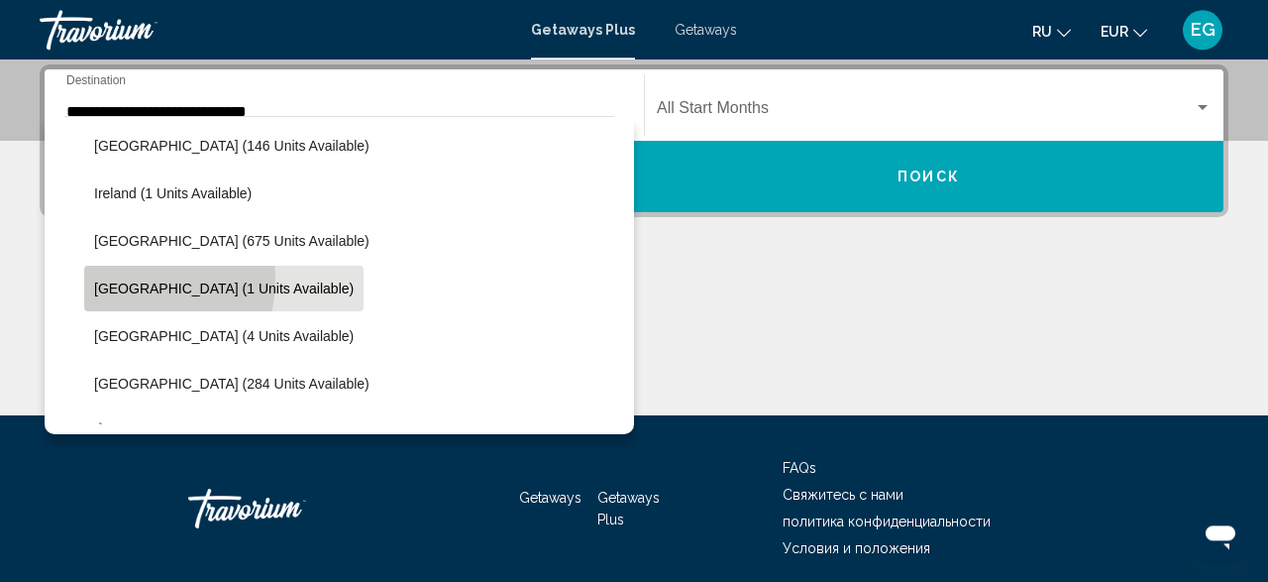
click at [108, 277] on button "Portugal (1 units available)" at bounding box center [223, 288] width 279 height 46
type input "**********"
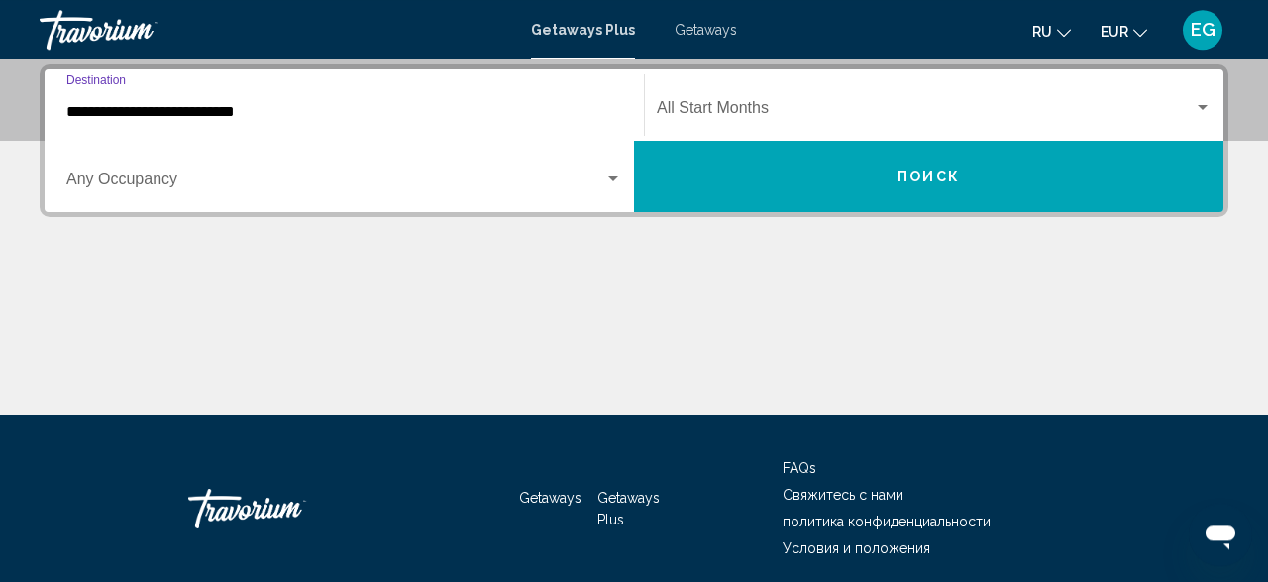
click at [306, 175] on span "Search widget" at bounding box center [335, 183] width 538 height 18
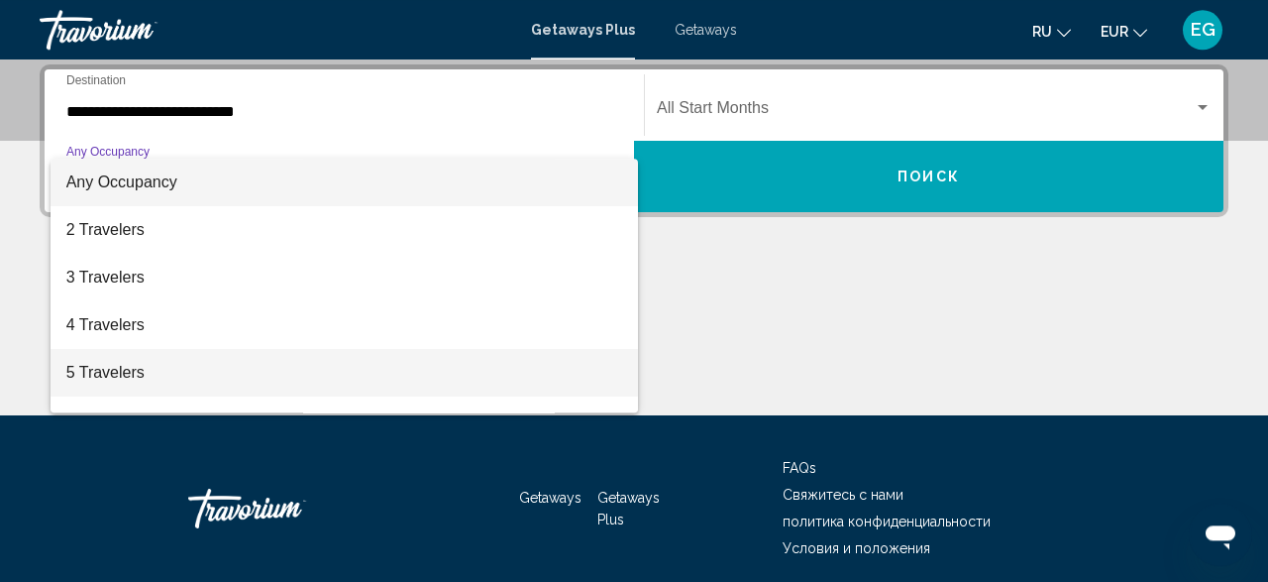
click at [215, 361] on span "5 Travelers" at bounding box center [344, 373] width 556 height 48
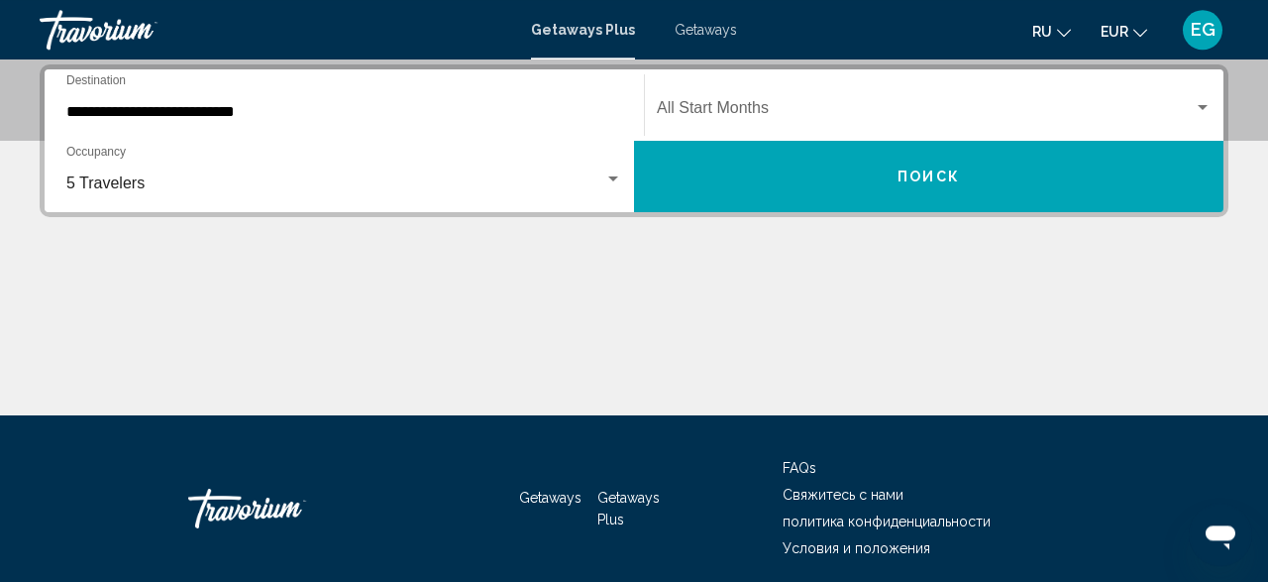
click at [741, 93] on div "Start Month All Start Months" at bounding box center [934, 105] width 555 height 62
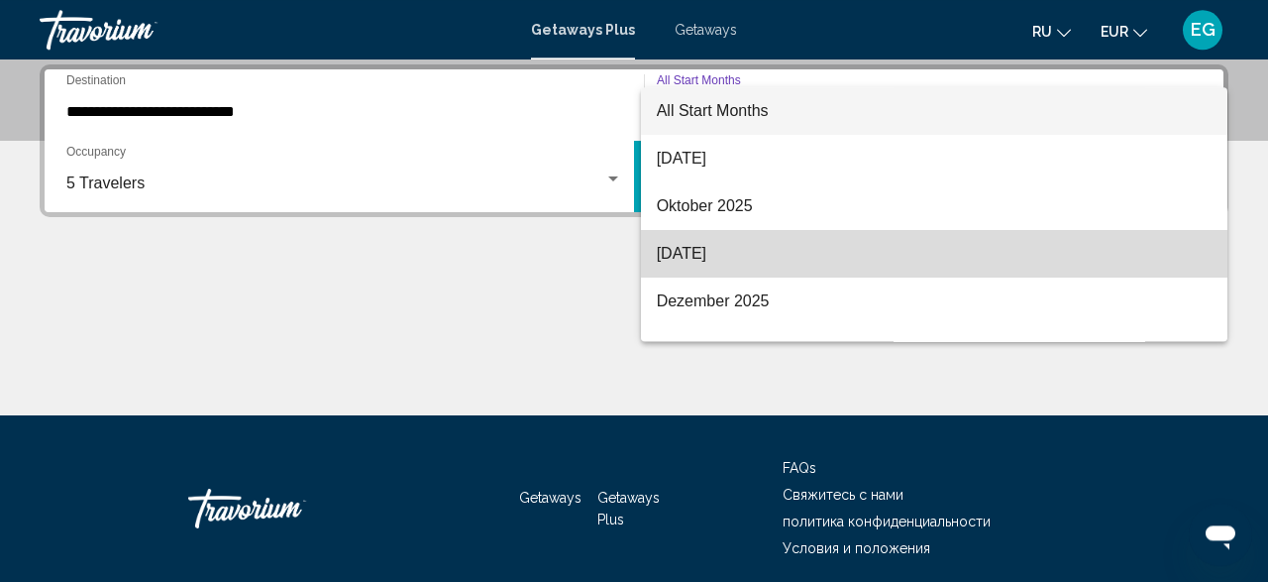
click at [758, 266] on span "November 2025" at bounding box center [935, 254] width 556 height 48
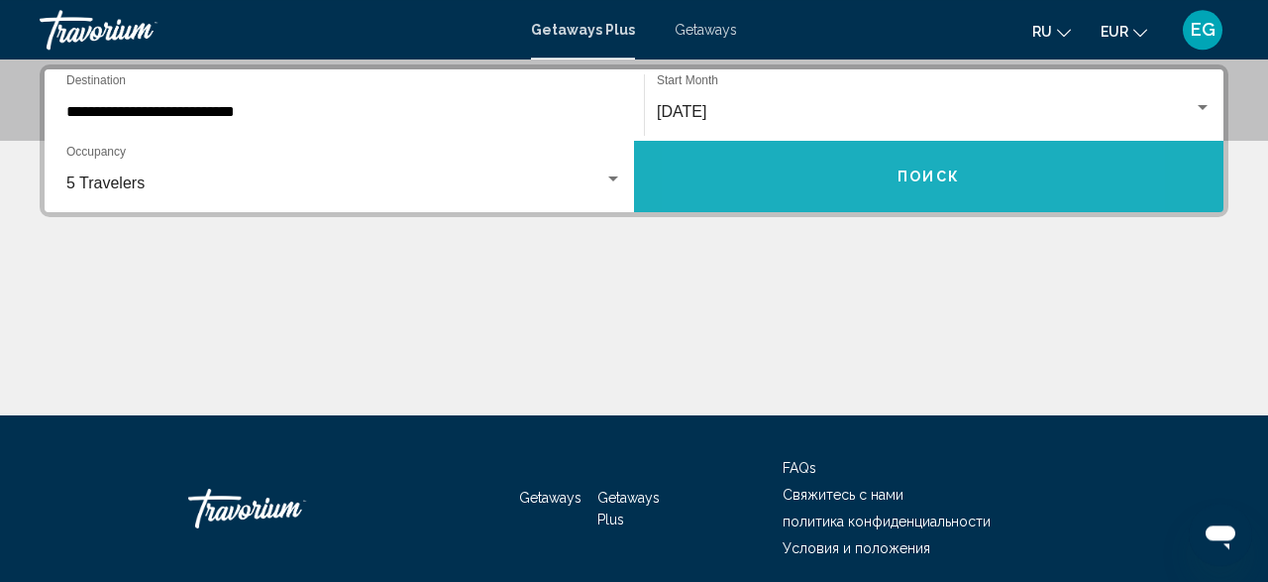
click at [818, 156] on button "Поиск" at bounding box center [928, 176] width 589 height 71
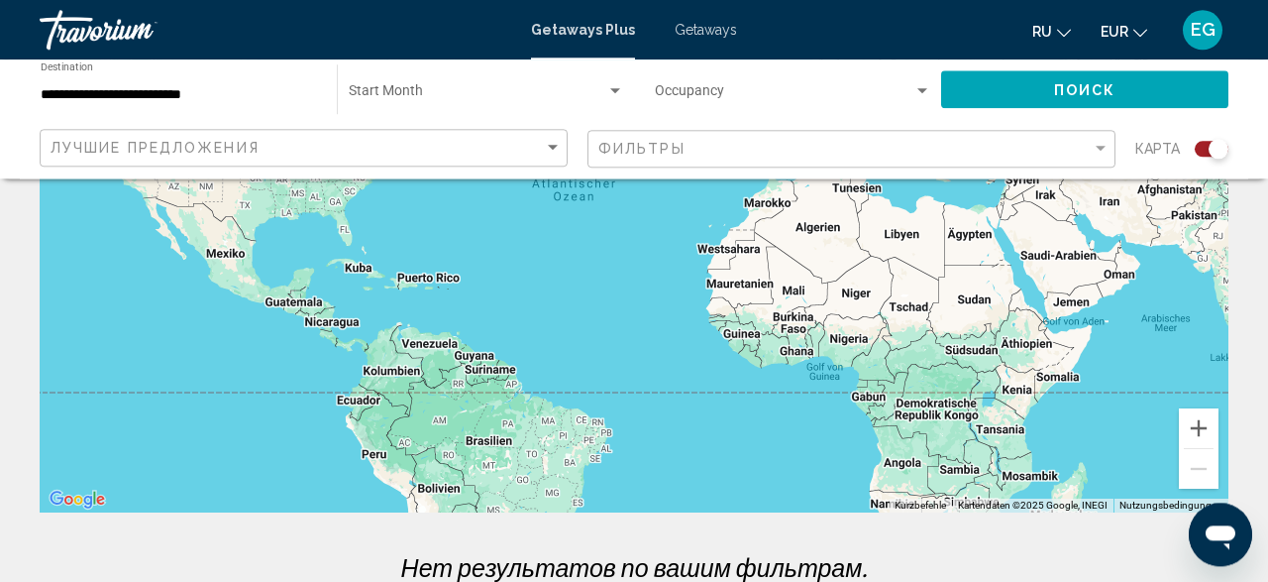
scroll to position [369, 0]
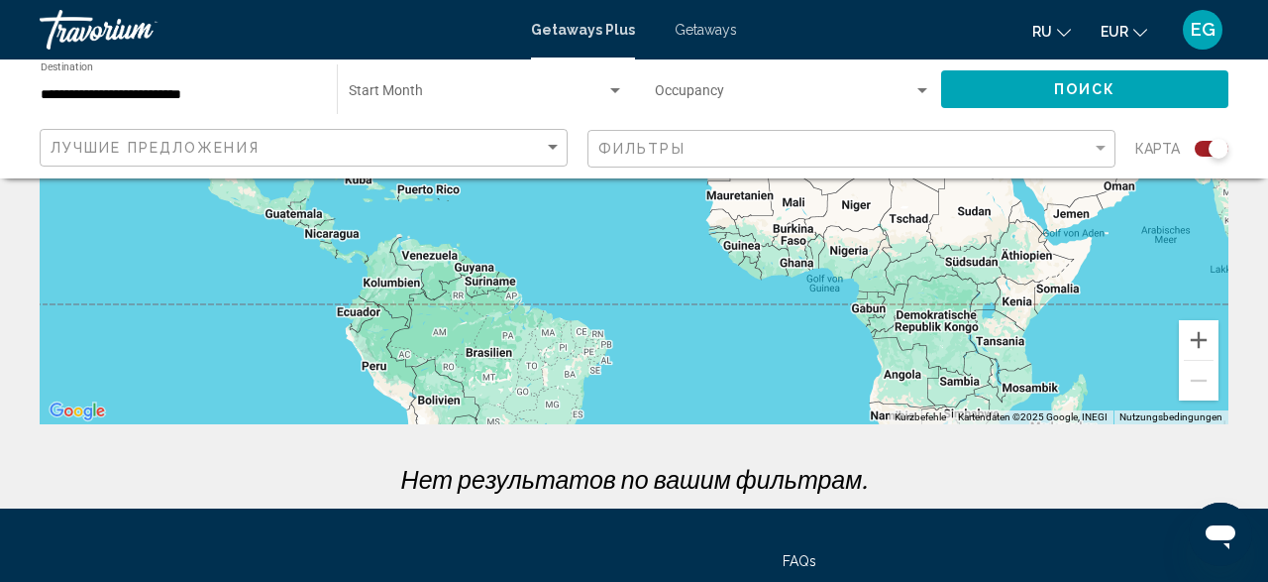
click at [697, 32] on span "Getaways" at bounding box center [706, 30] width 62 height 16
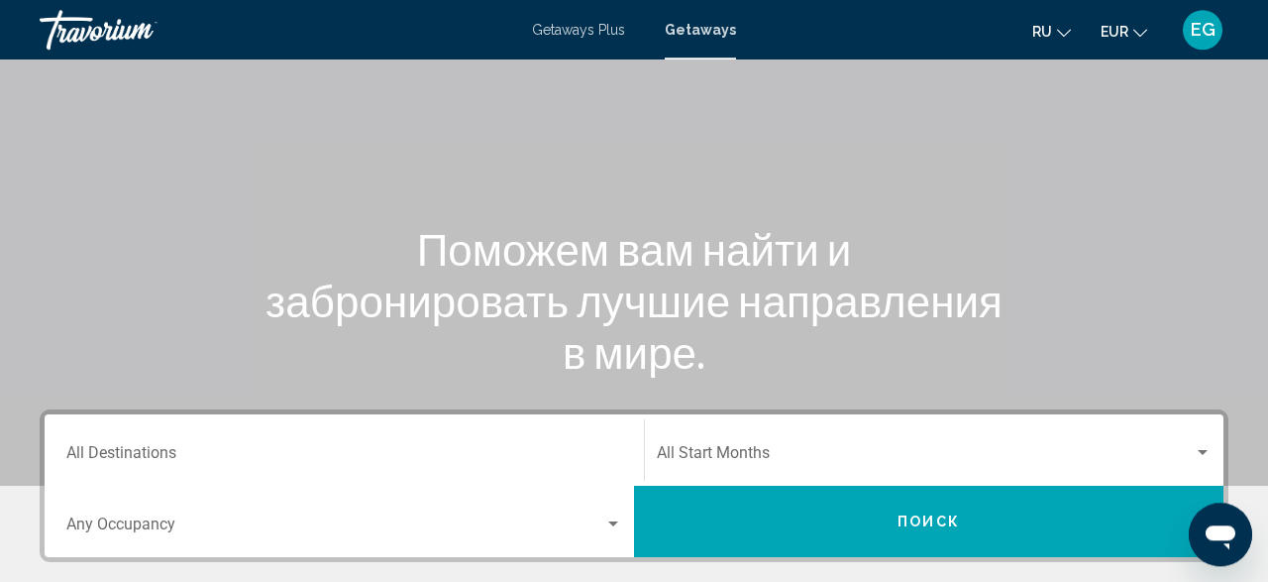
scroll to position [41, 0]
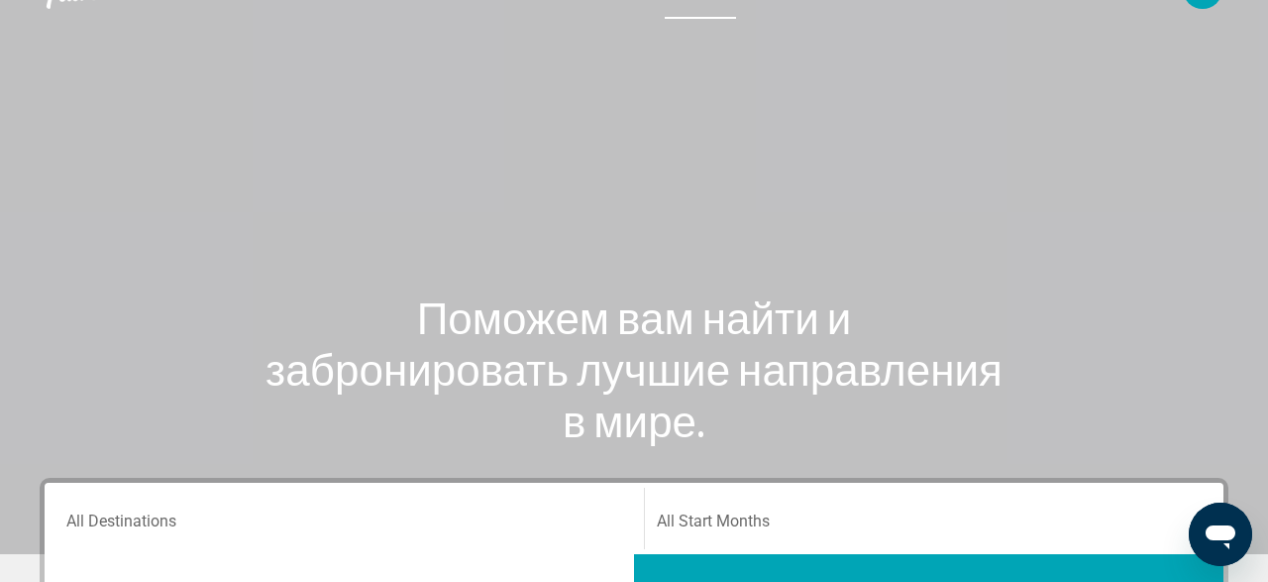
click at [475, 523] on input "Destination All Destinations" at bounding box center [344, 525] width 556 height 18
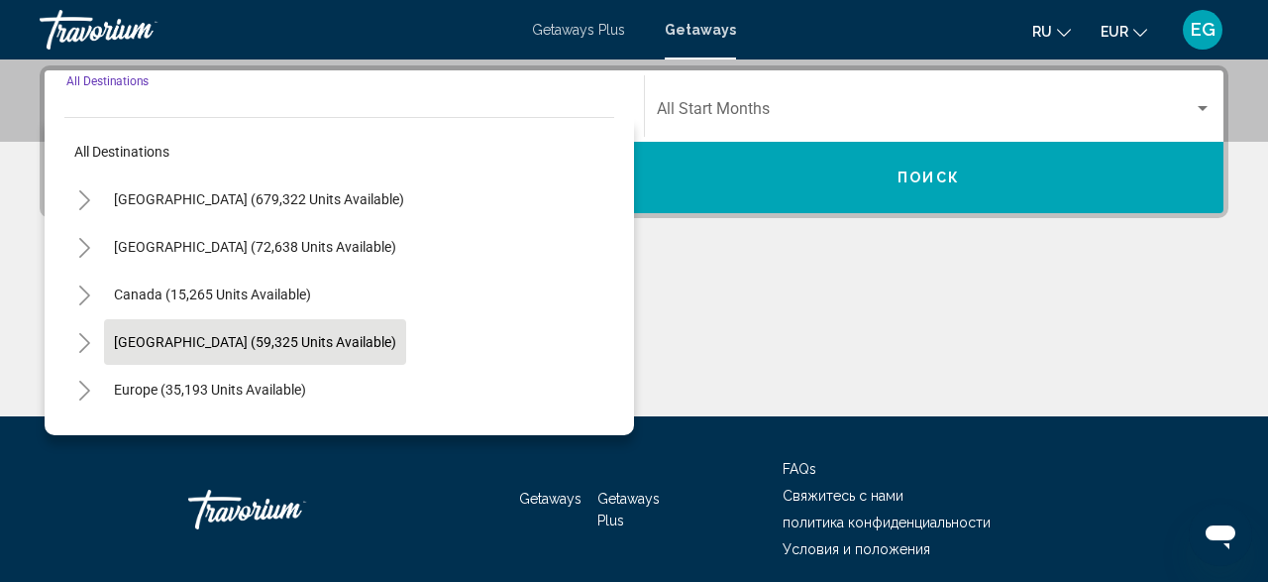
scroll to position [454, 0]
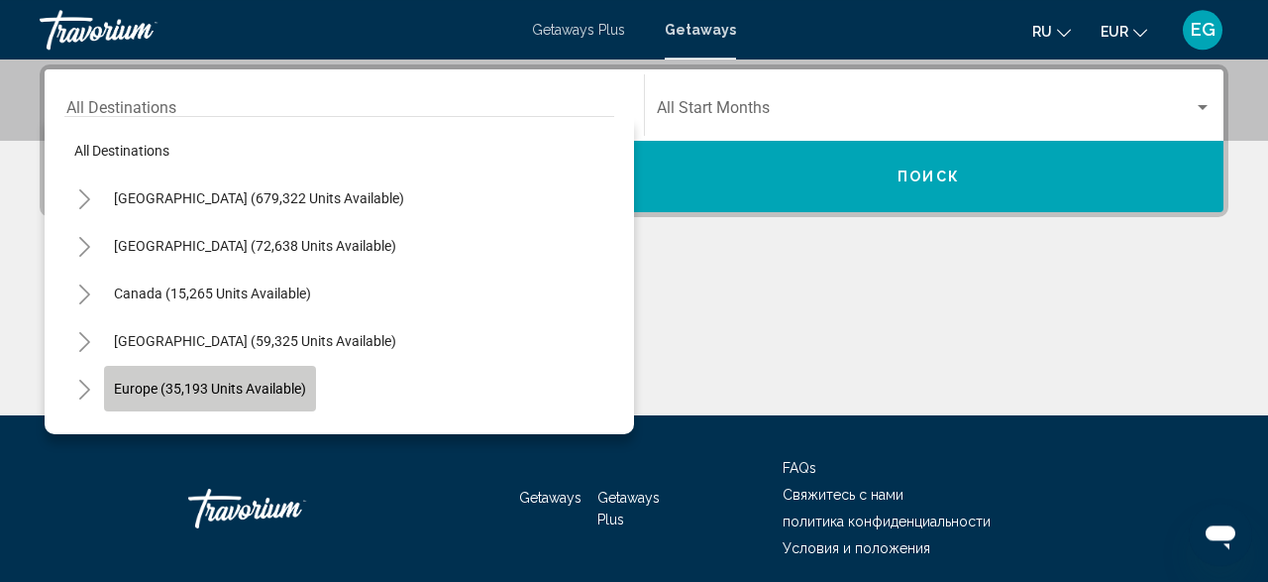
click at [279, 380] on span "Europe (35,193 units available)" at bounding box center [210, 388] width 192 height 16
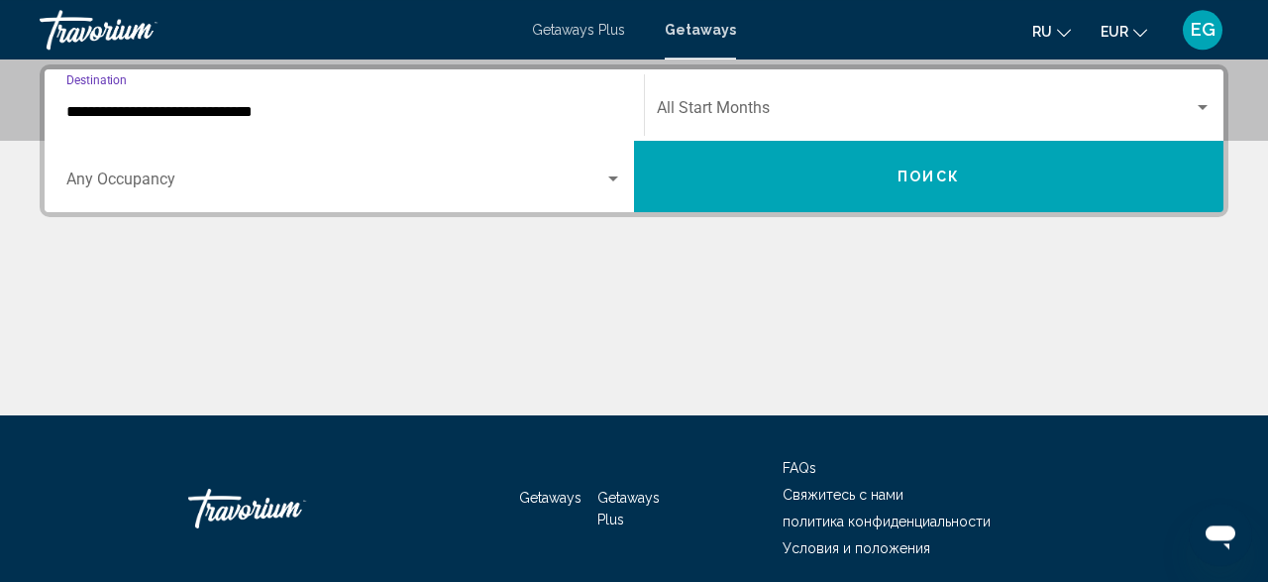
click at [531, 115] on input "**********" at bounding box center [344, 112] width 556 height 18
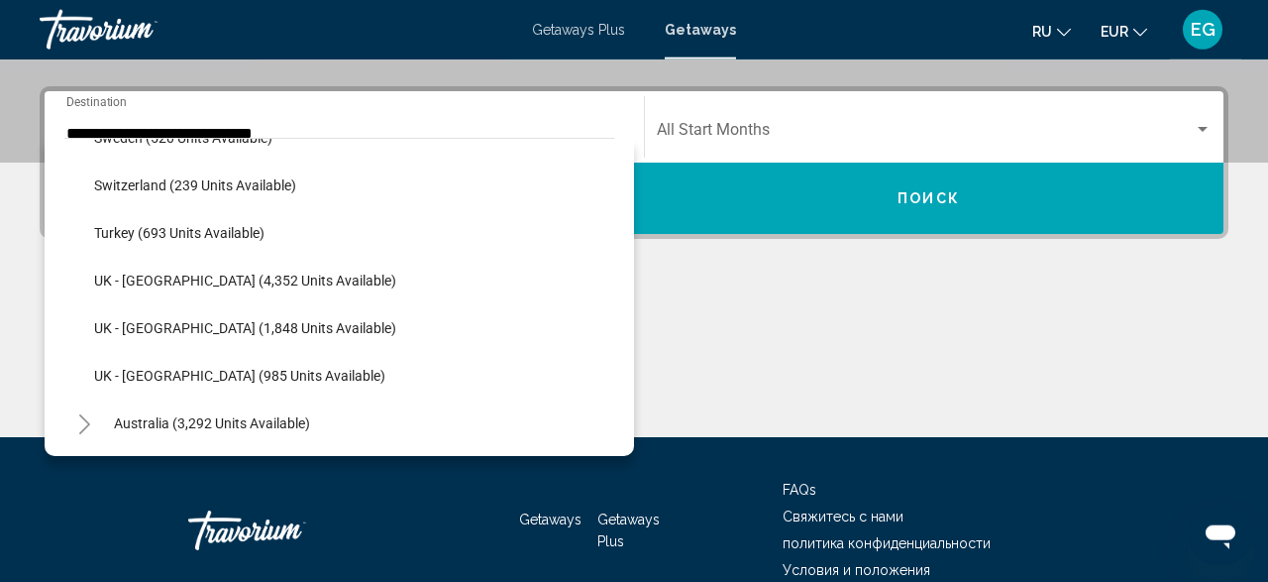
scroll to position [947, 0]
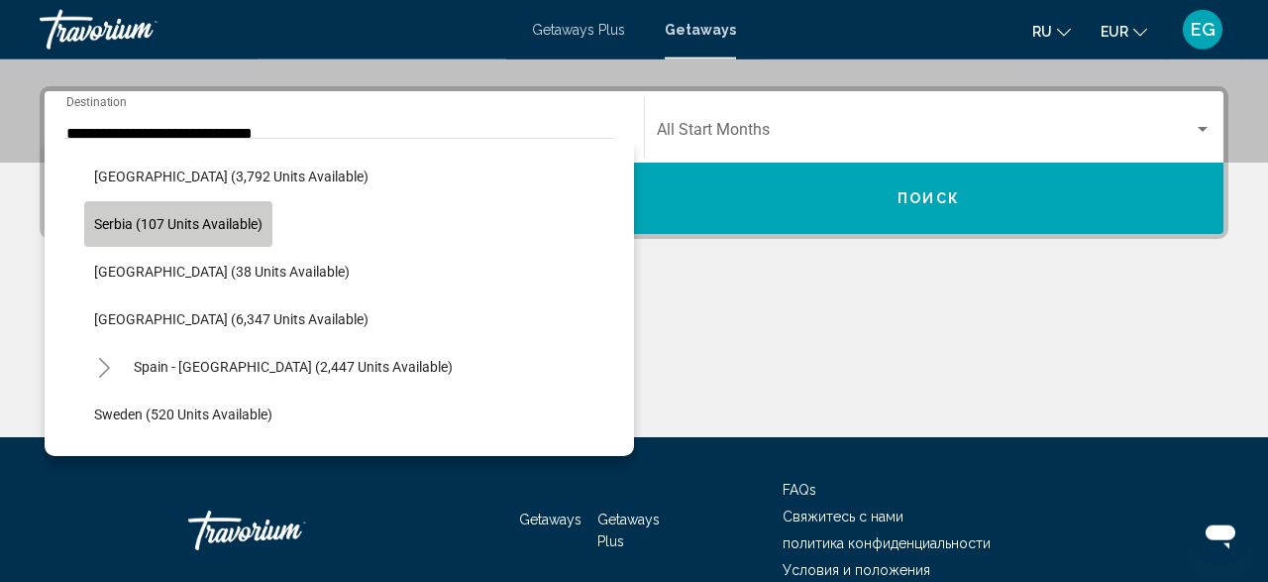
click at [220, 209] on button "Serbia (107 units available)" at bounding box center [178, 224] width 188 height 46
type input "**********"
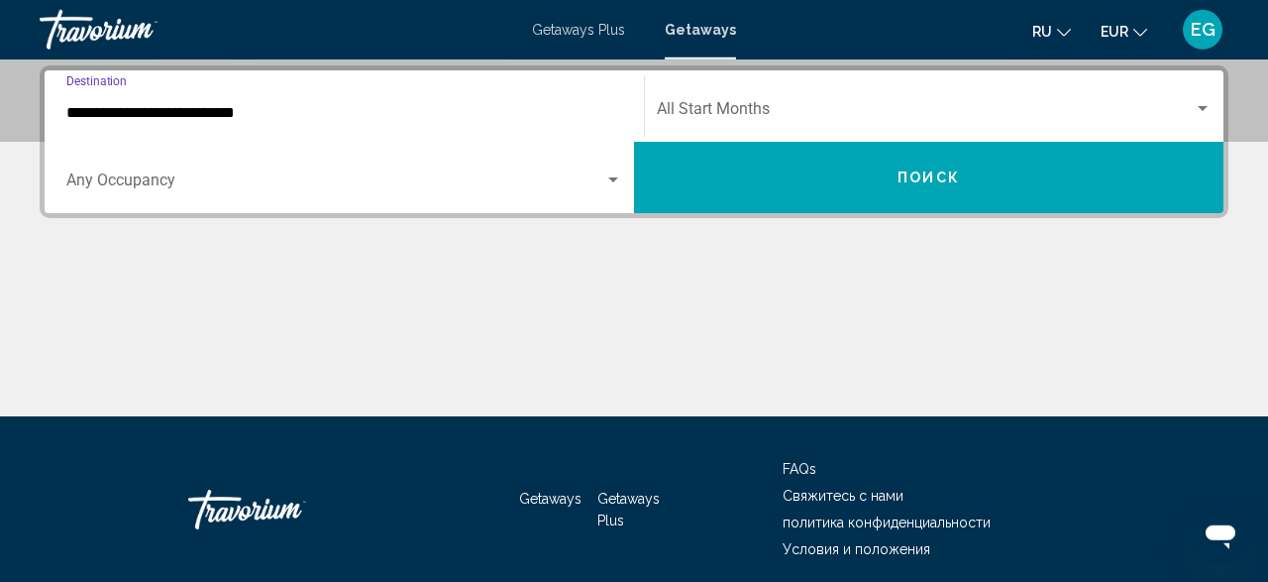
scroll to position [454, 0]
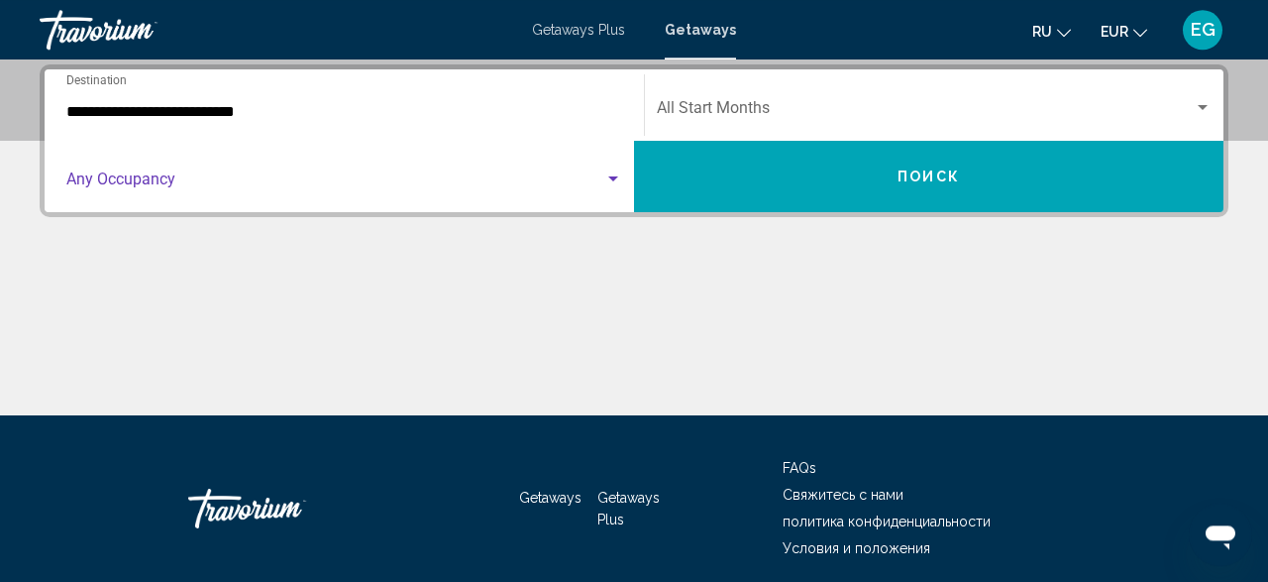
click at [261, 177] on span "Search widget" at bounding box center [335, 183] width 538 height 18
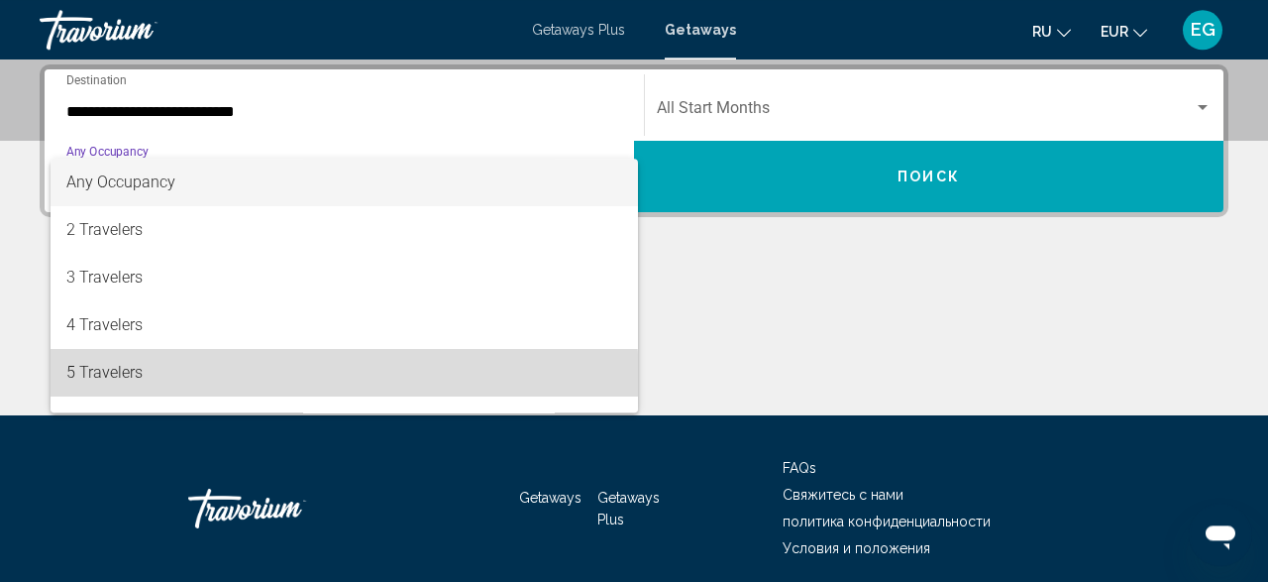
click at [166, 382] on span "5 Travelers" at bounding box center [344, 373] width 556 height 48
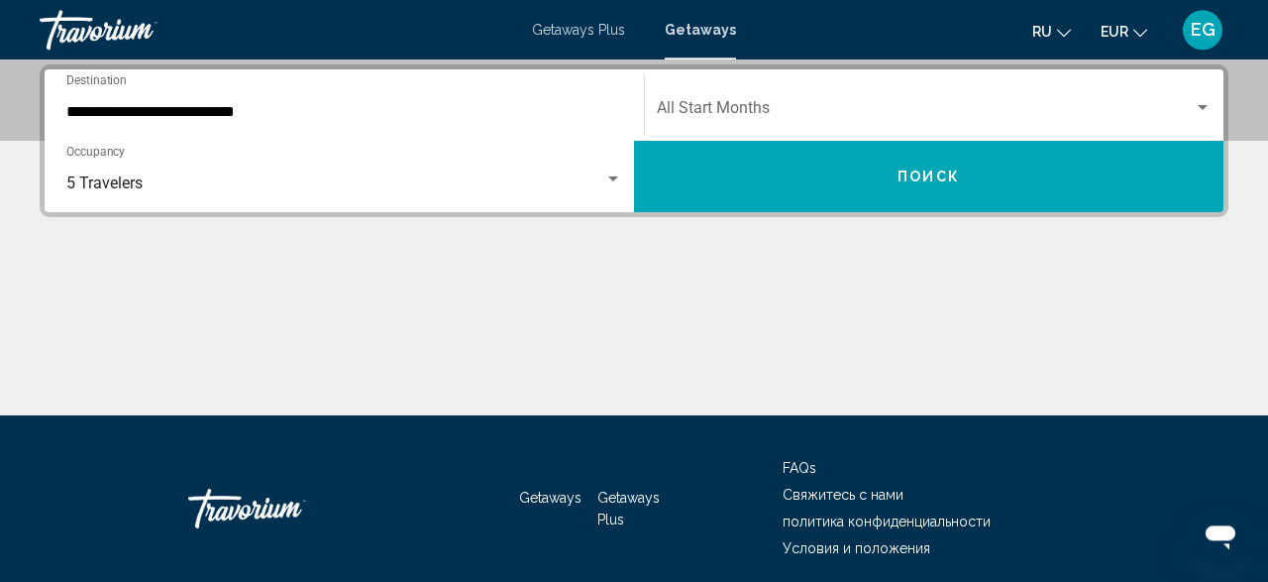
click at [797, 97] on div "Start Month All Start Months" at bounding box center [934, 105] width 555 height 62
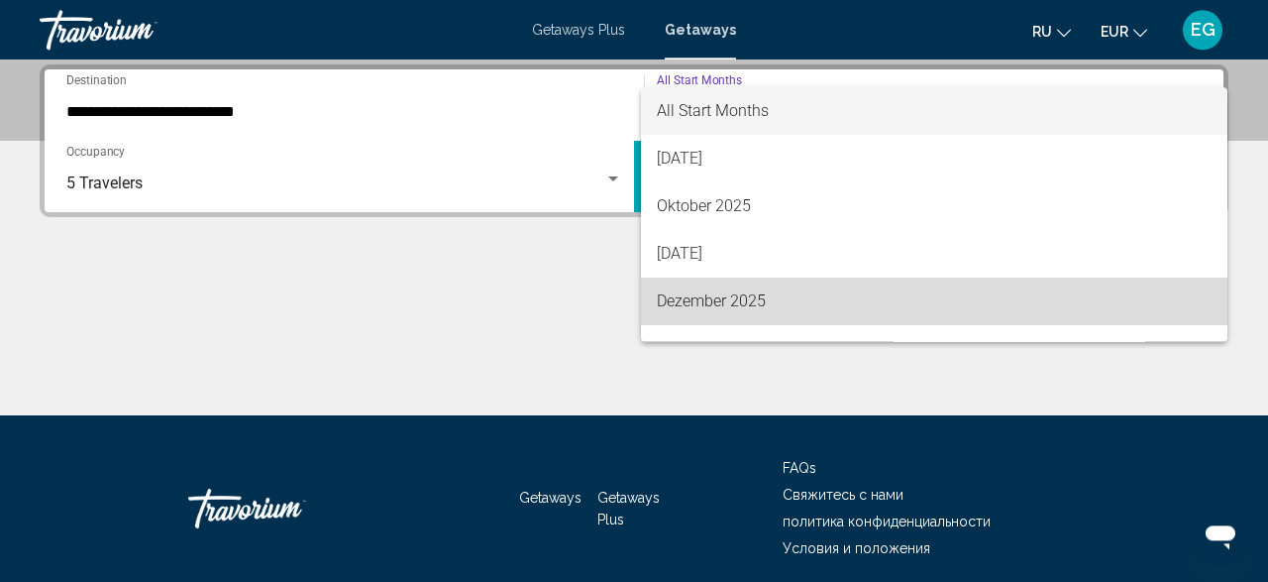
click at [728, 305] on span "Dezember 2025" at bounding box center [935, 301] width 556 height 48
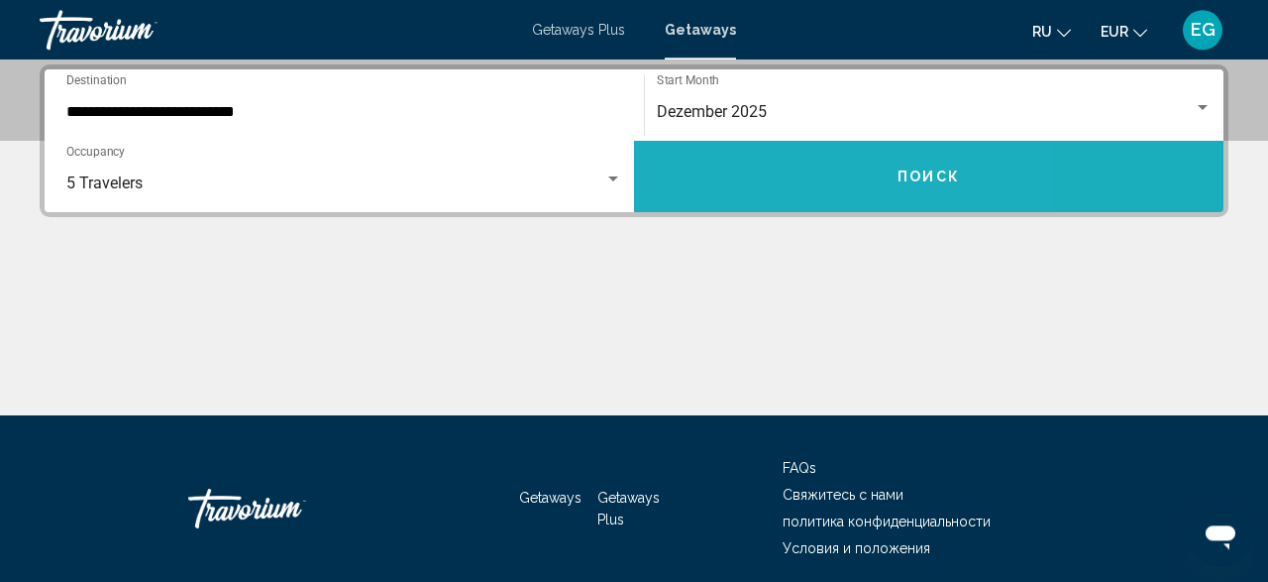
click at [762, 180] on button "Поиск" at bounding box center [928, 176] width 589 height 71
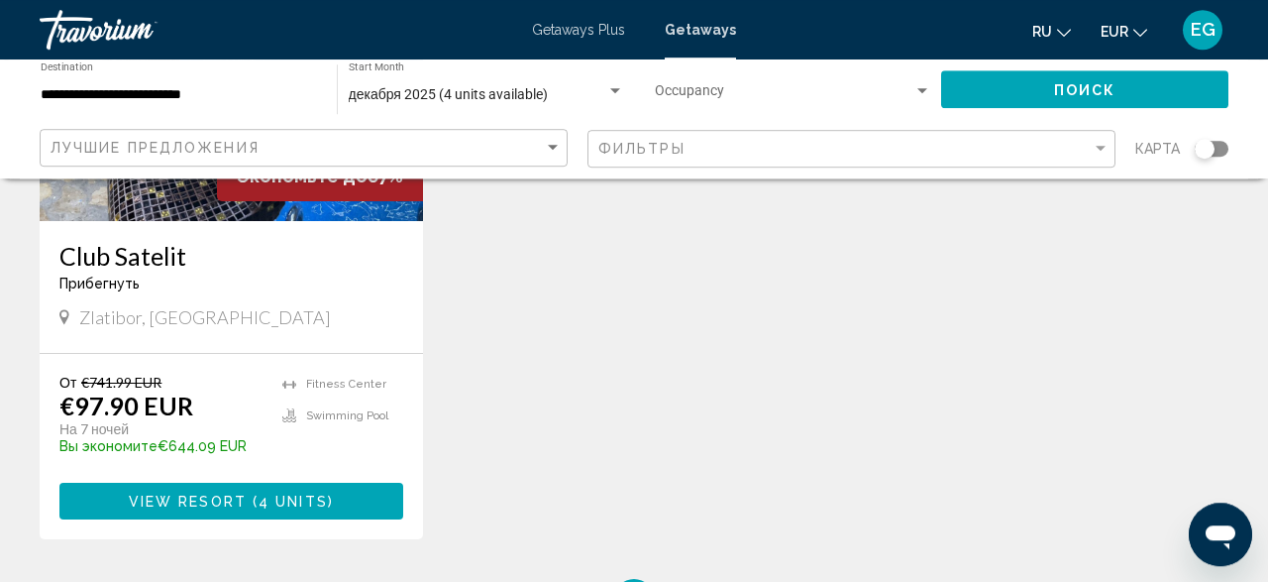
scroll to position [293, 0]
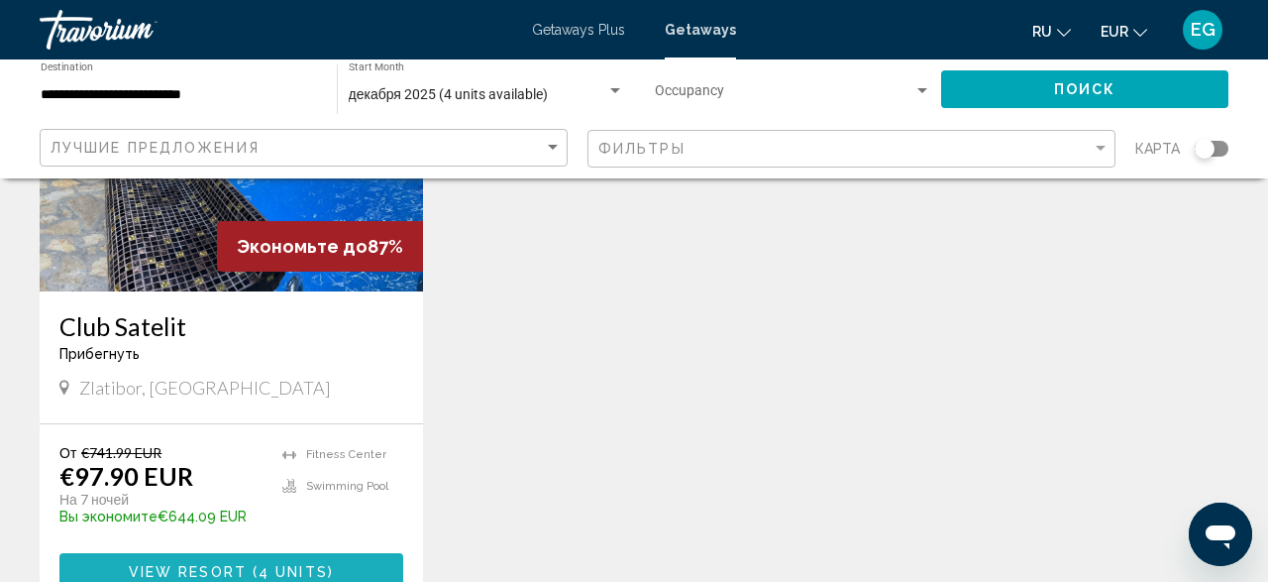
click at [353, 562] on button "View Resort ( 4 units )" at bounding box center [231, 571] width 344 height 37
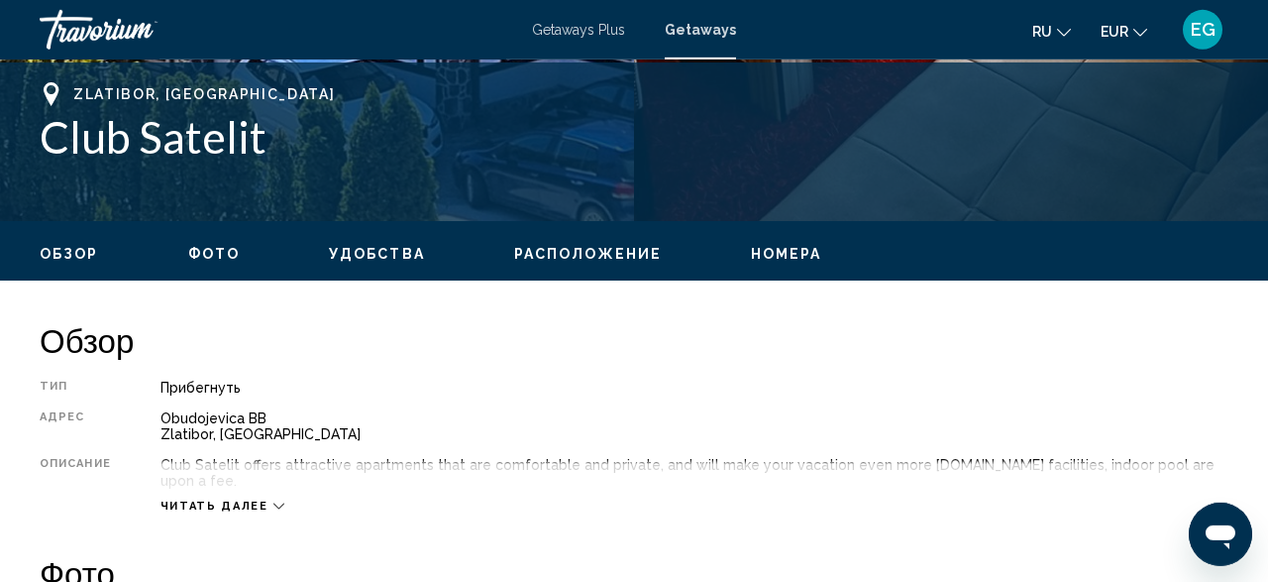
scroll to position [767, 0]
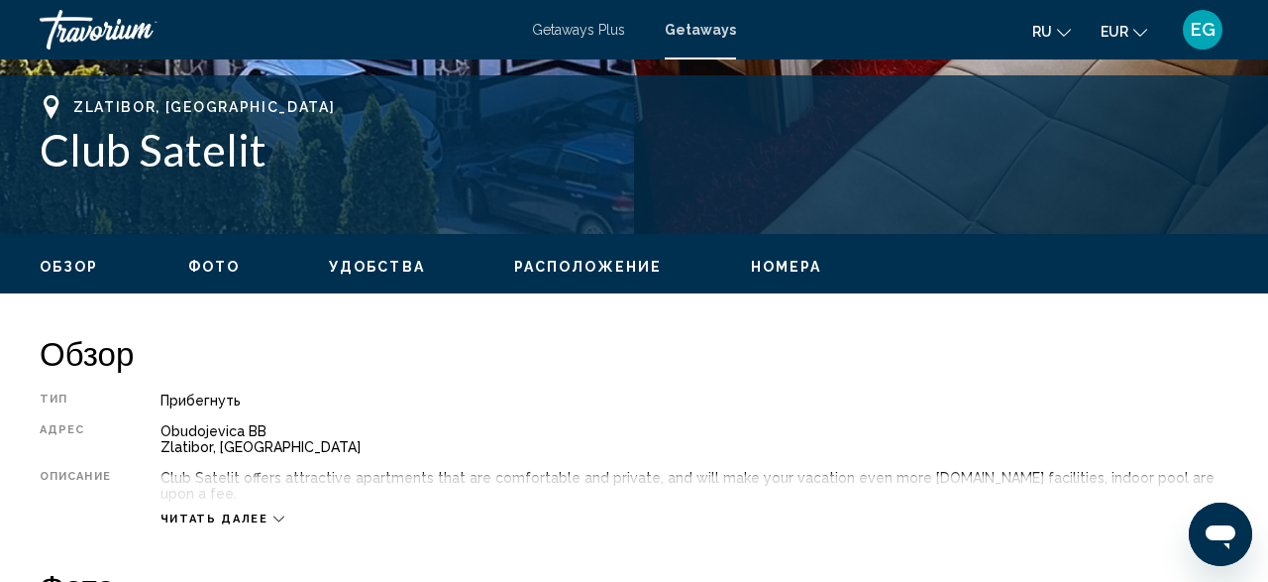
click at [265, 512] on div "Читать далее" at bounding box center [222, 518] width 124 height 13
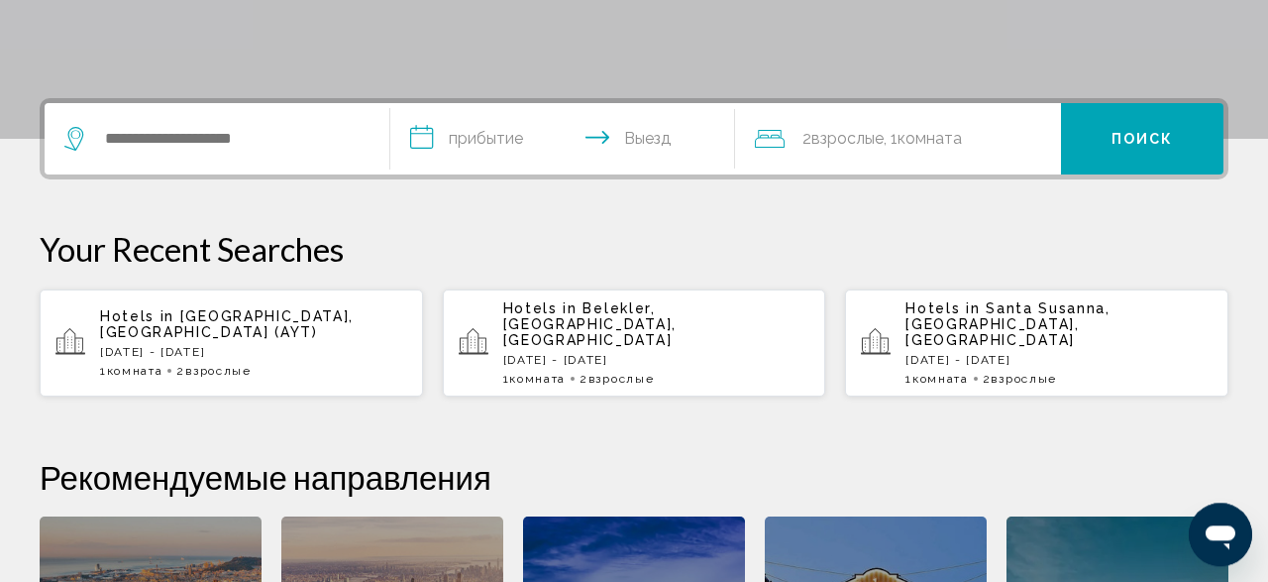
scroll to position [547, 0]
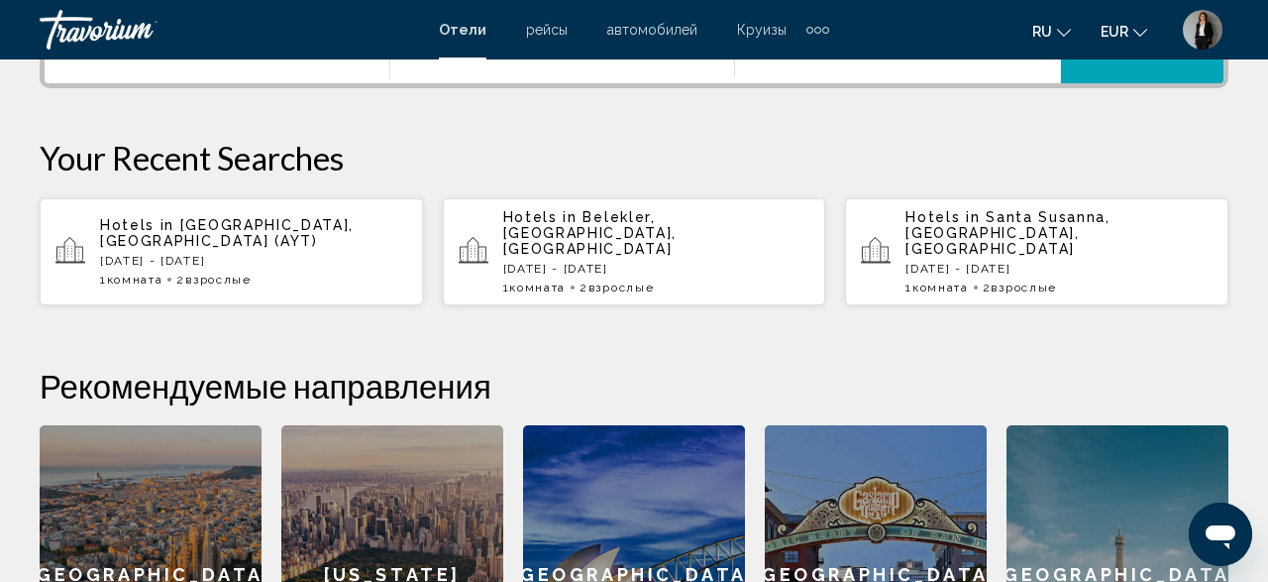
click at [998, 242] on div "Hotels in [GEOGRAPHIC_DATA], [GEOGRAPHIC_DATA], [GEOGRAPHIC_DATA] [DATE] - [DAT…" at bounding box center [1058, 251] width 307 height 85
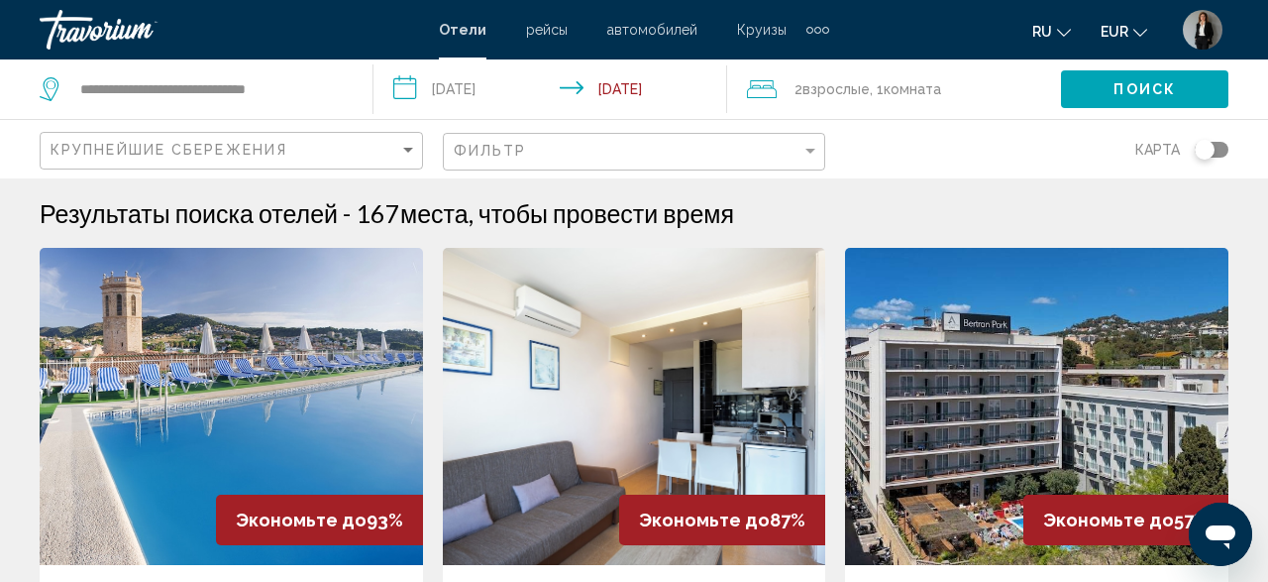
scroll to position [369, 0]
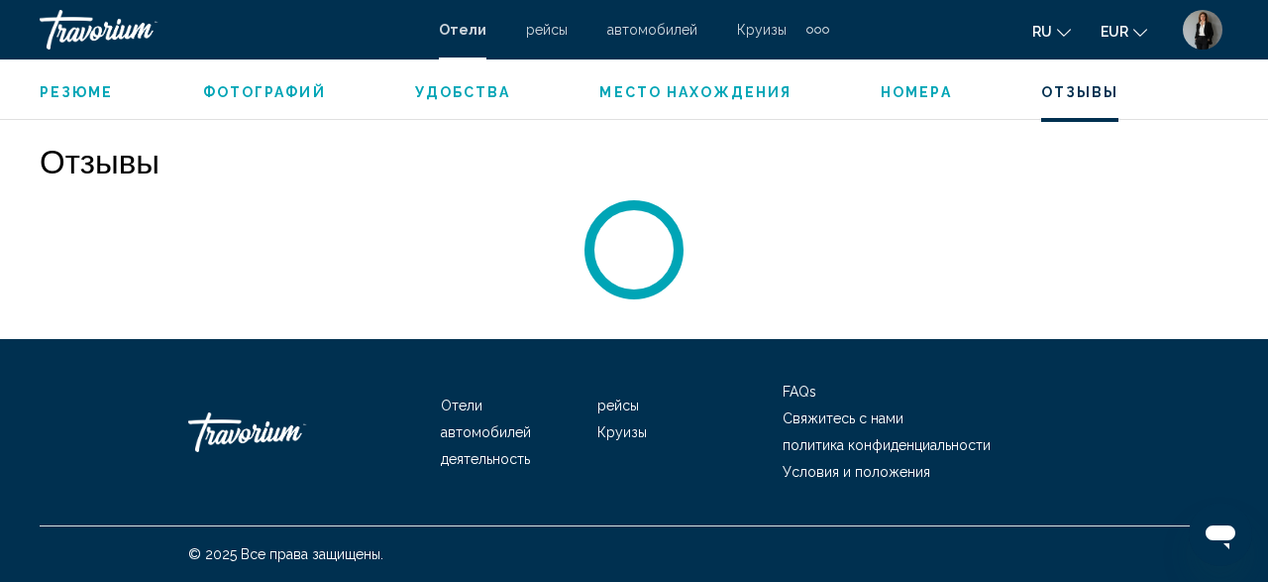
scroll to position [3304, 0]
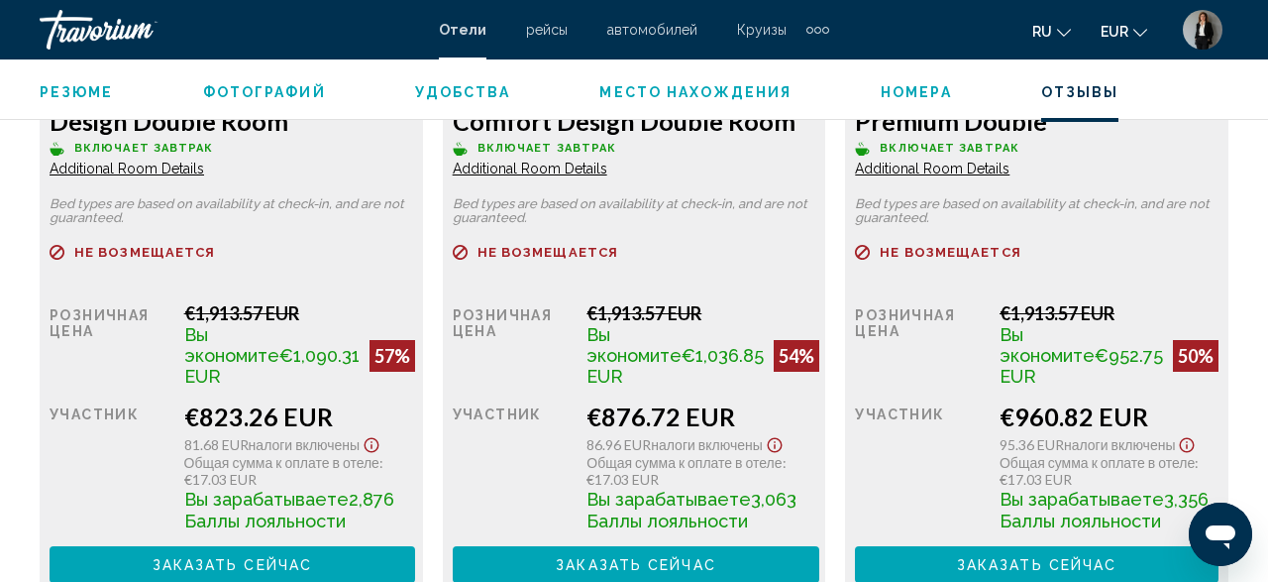
click at [394, 531] on span "3,356 Баллы лояльности" at bounding box center [289, 509] width 210 height 43
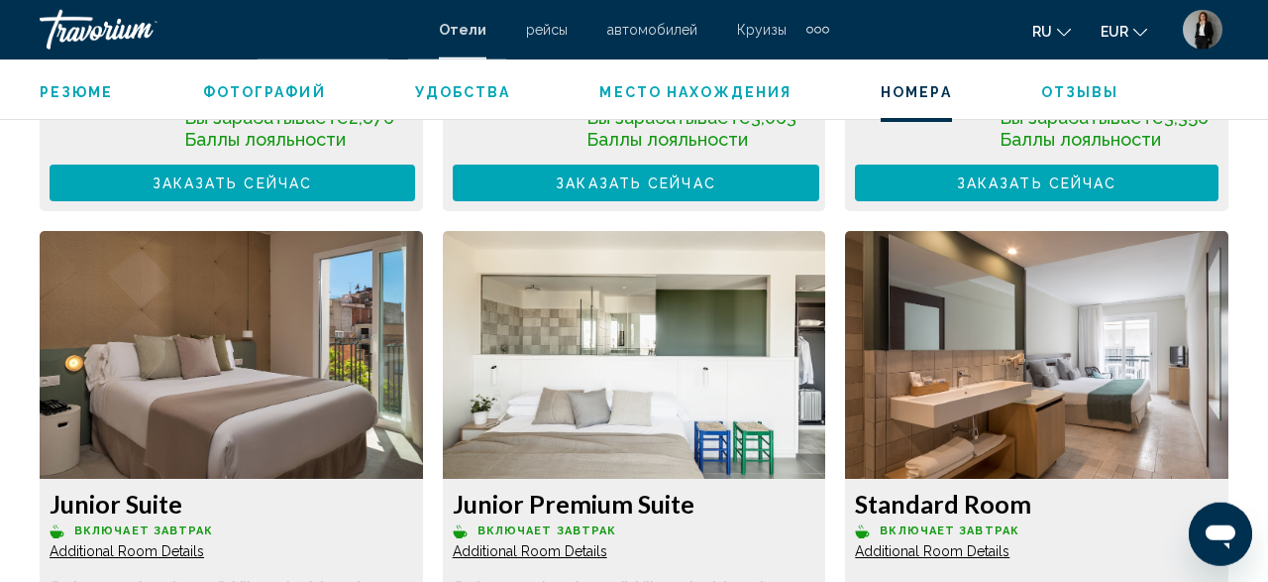
scroll to position [3732, 0]
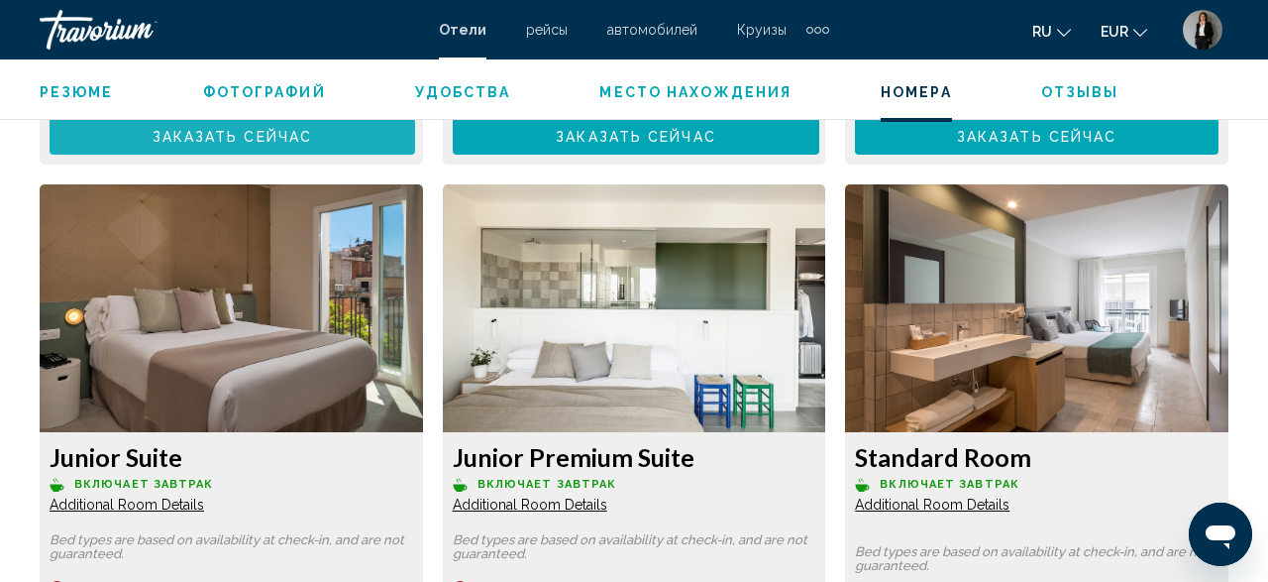
click at [248, 144] on span "Заказать сейчас Больше недоступно" at bounding box center [233, 136] width 160 height 16
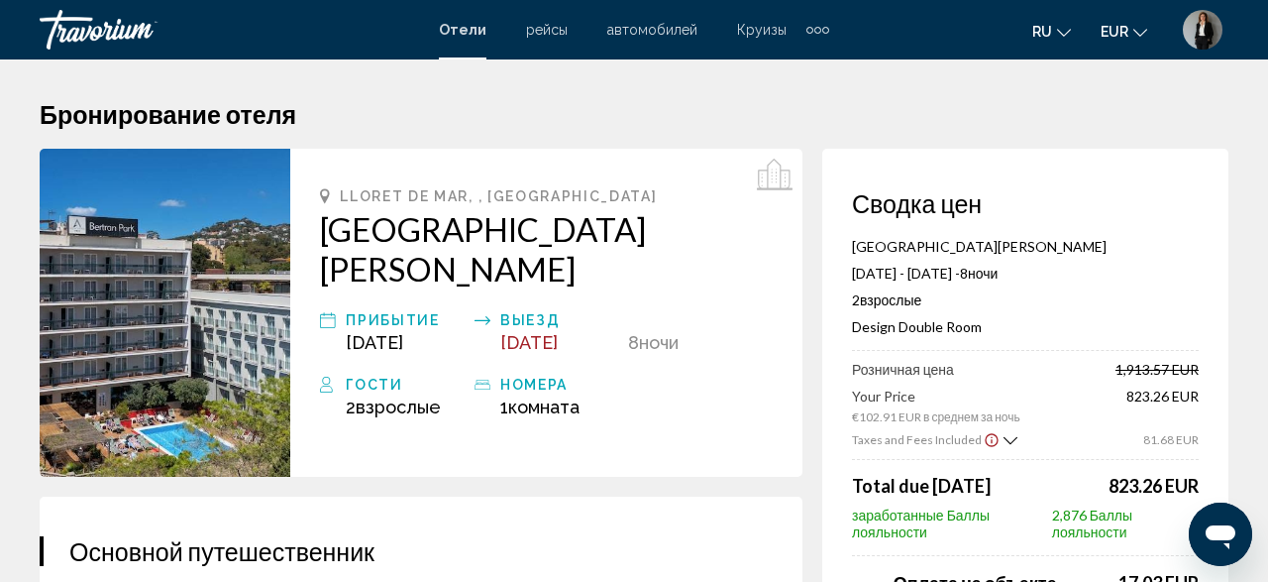
scroll to position [487, 0]
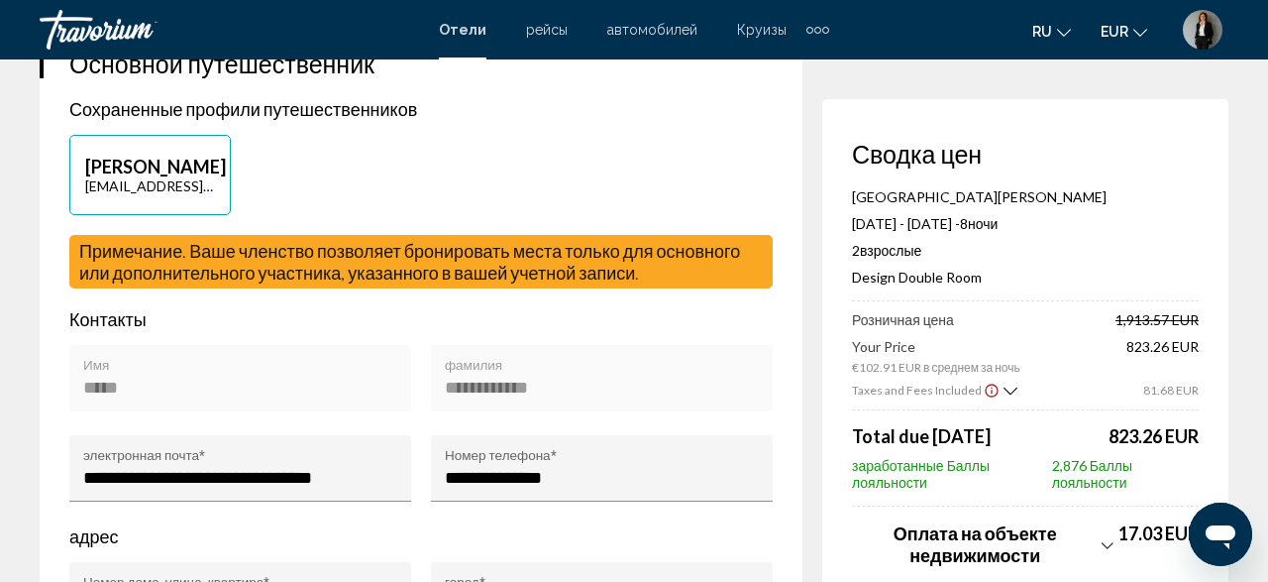
click at [1135, 461] on span "2,876 Баллы лояльности" at bounding box center [1125, 474] width 147 height 34
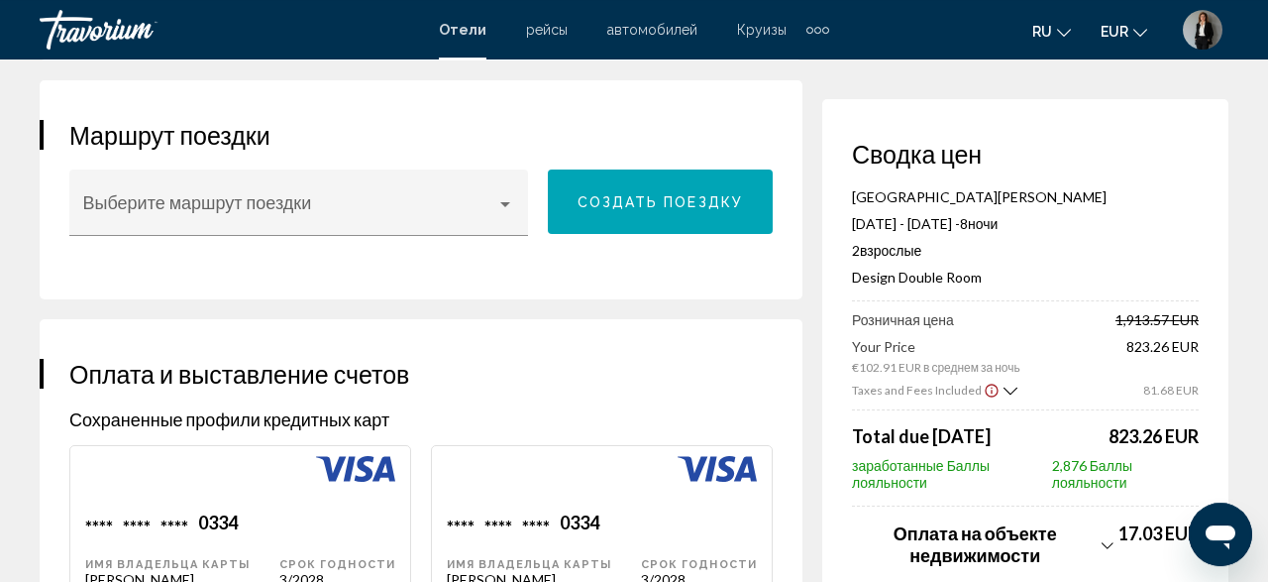
scroll to position [1285, 0]
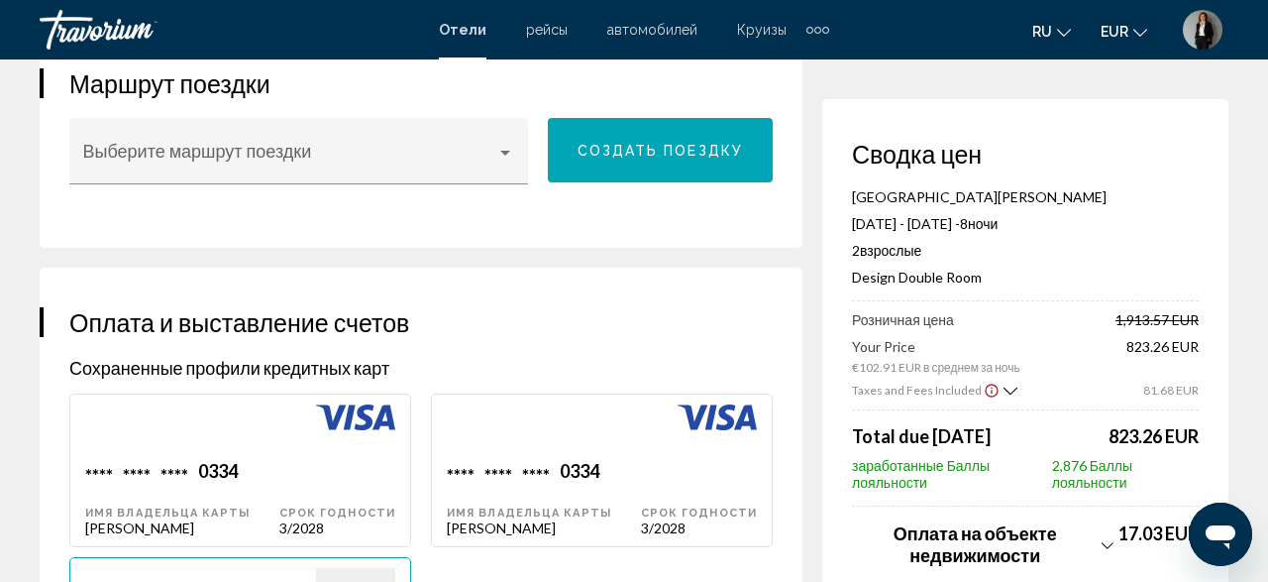
drag, startPoint x: 1261, startPoint y: 571, endPoint x: 1267, endPoint y: 247, distance: 324.0
drag, startPoint x: 1190, startPoint y: 371, endPoint x: 1234, endPoint y: 446, distance: 87.5
click at [1234, 446] on div "Бронирование отеля Сводка цен [GEOGRAPHIC_DATA][PERSON_NAME] [DATE] - [DATE] - …" at bounding box center [634, 579] width 1268 height 3609
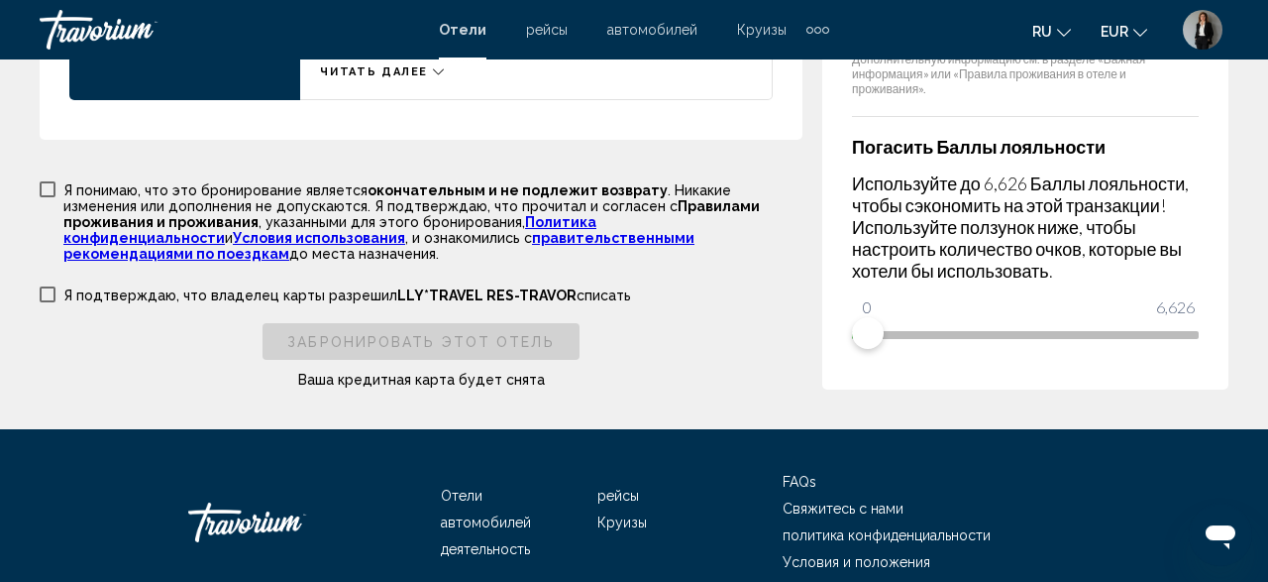
scroll to position [3310, 0]
